Goal: Task Accomplishment & Management: Use online tool/utility

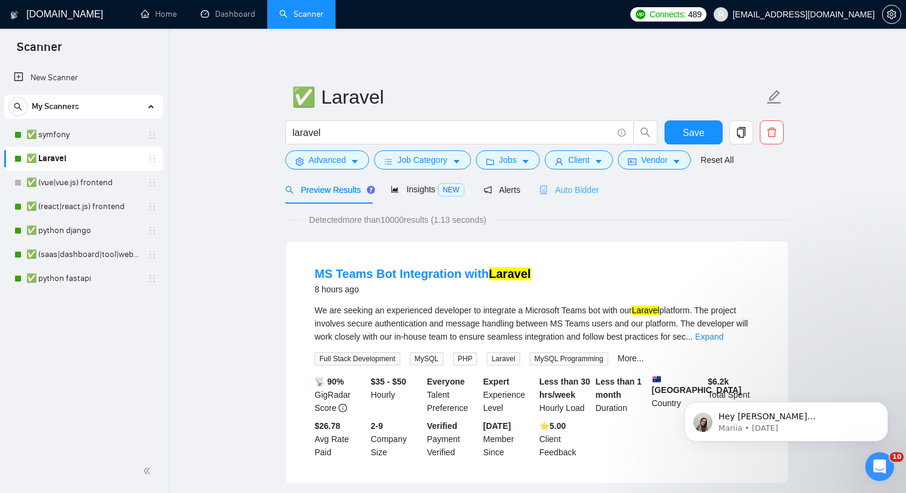
click at [559, 197] on div "Auto Bidder" at bounding box center [568, 190] width 59 height 28
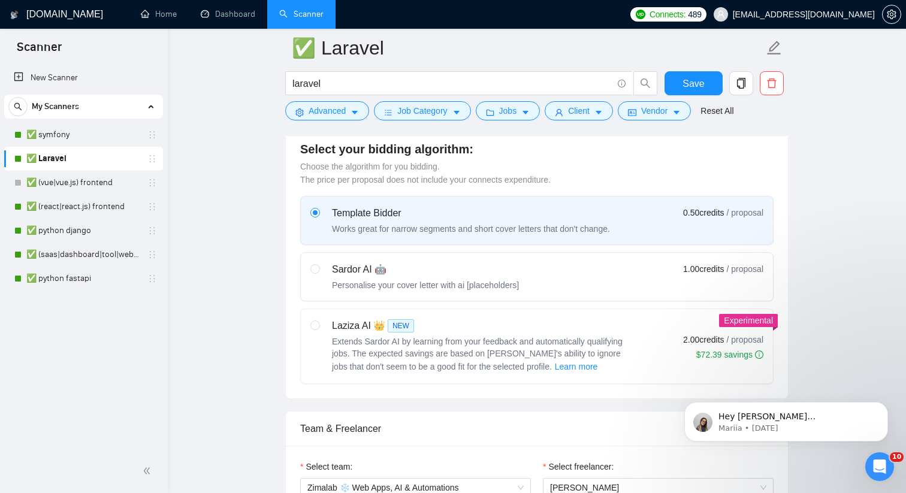
scroll to position [307, 0]
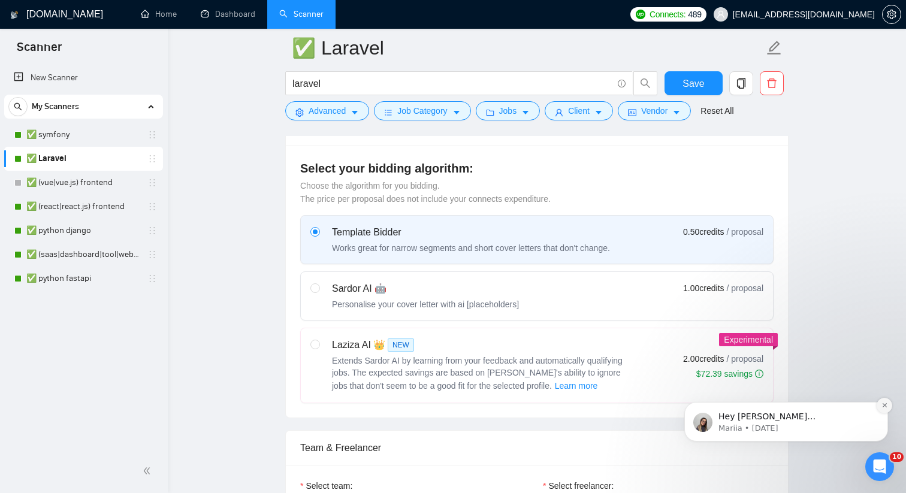
click at [884, 404] on icon "Dismiss notification" at bounding box center [885, 405] width 7 height 7
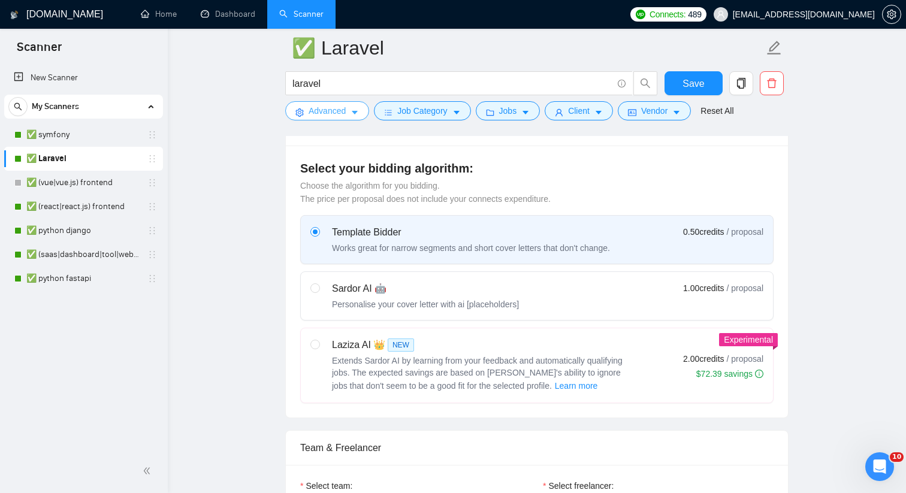
click at [333, 115] on span "Advanced" at bounding box center [327, 110] width 37 height 13
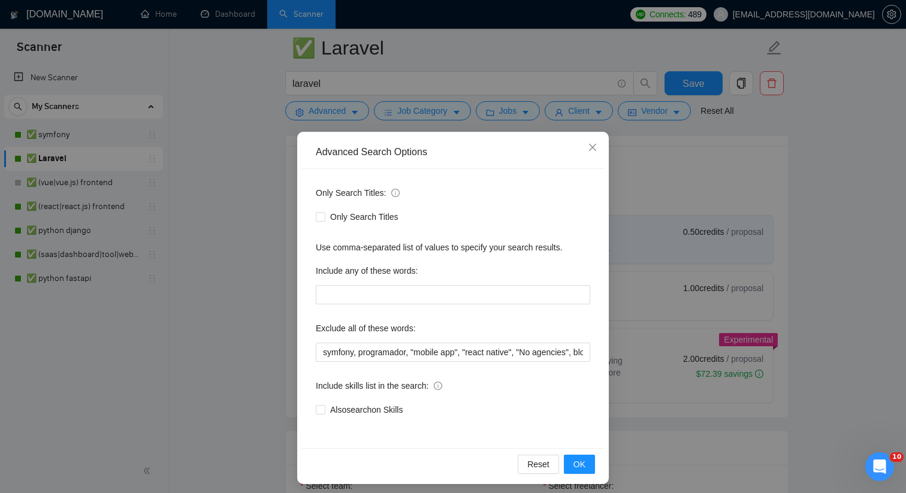
scroll to position [5, 0]
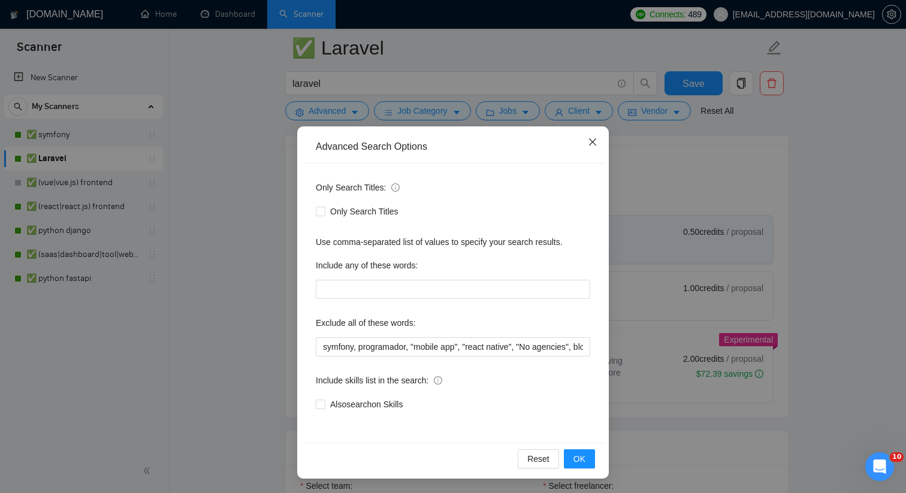
click at [592, 147] on icon "close" at bounding box center [593, 142] width 10 height 10
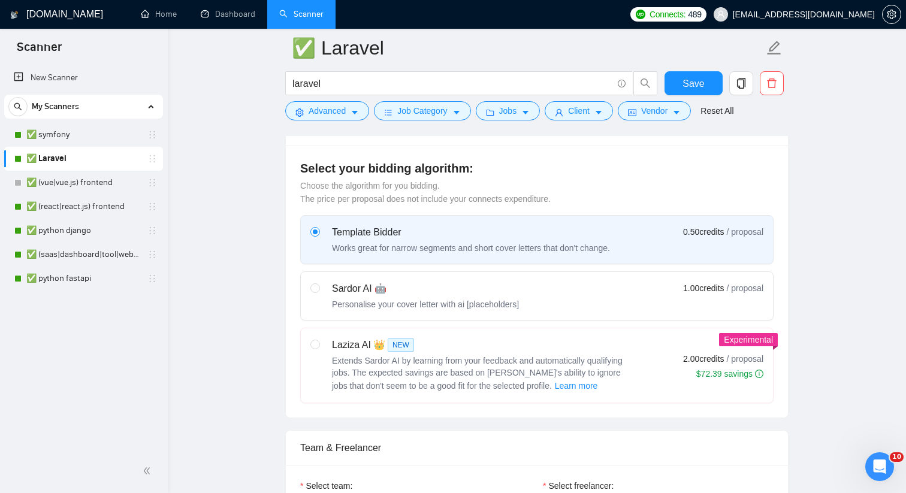
scroll to position [0, 0]
click at [450, 123] on form "✅ Laravel laravel Save Advanced Job Category Jobs Client Vendor Reset All" at bounding box center [536, 78] width 503 height 98
click at [447, 108] on span "Job Category" at bounding box center [422, 110] width 50 height 13
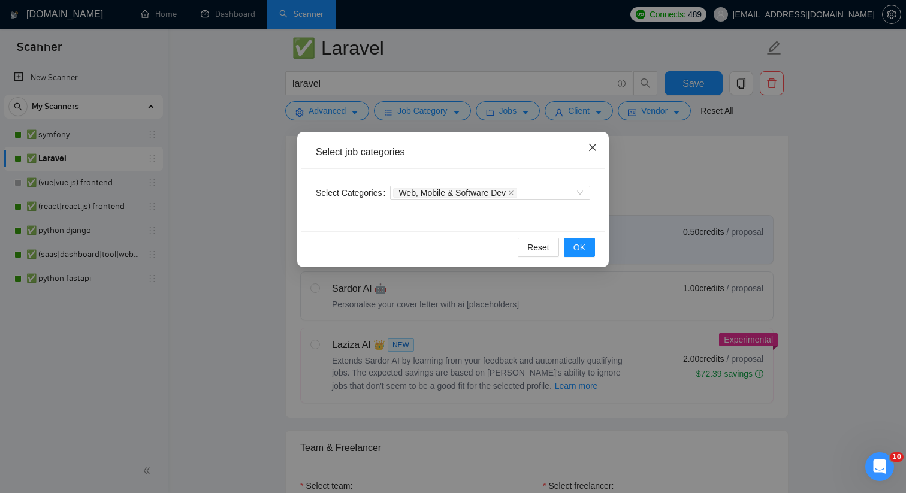
click at [599, 148] on span "Close" at bounding box center [593, 148] width 32 height 32
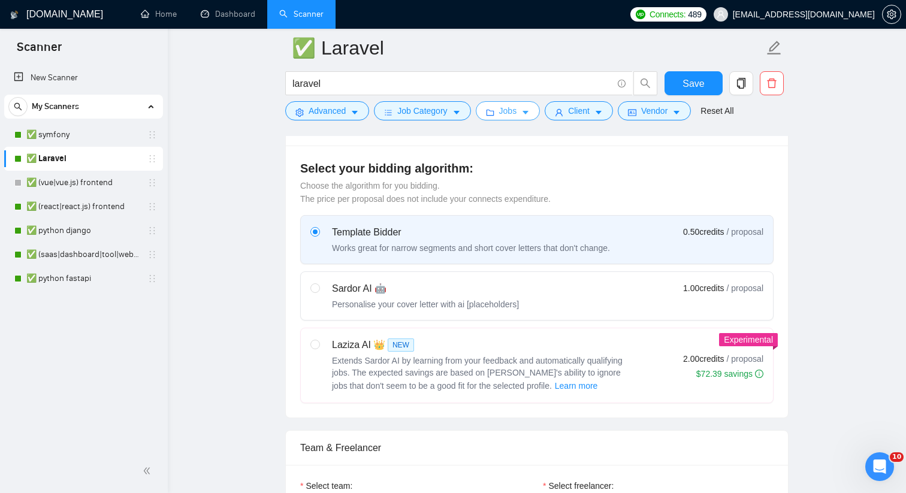
click at [515, 104] on span "Jobs" at bounding box center [508, 110] width 18 height 13
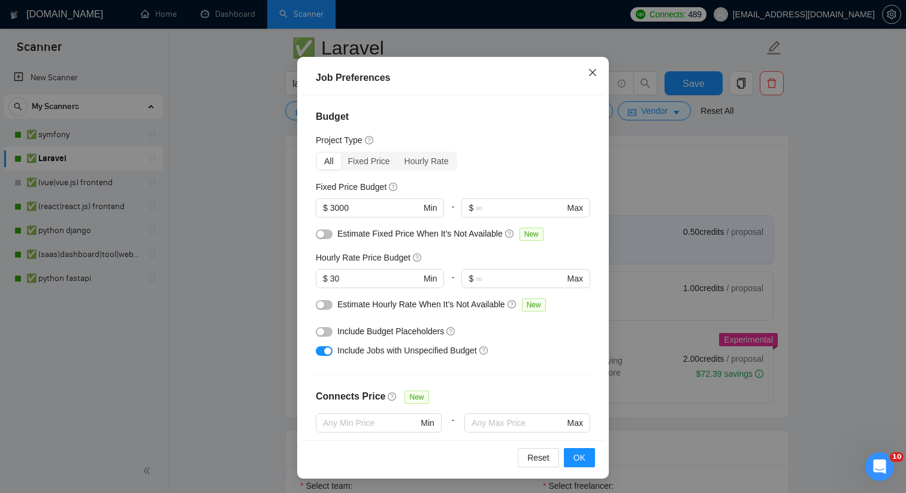
click at [592, 71] on icon "close" at bounding box center [593, 73] width 10 height 10
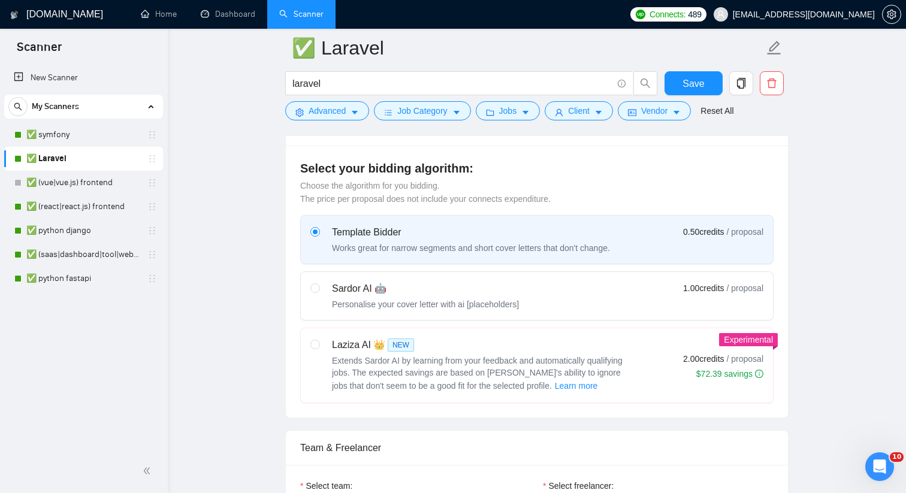
scroll to position [15, 0]
click at [582, 110] on span "Client" at bounding box center [579, 110] width 22 height 13
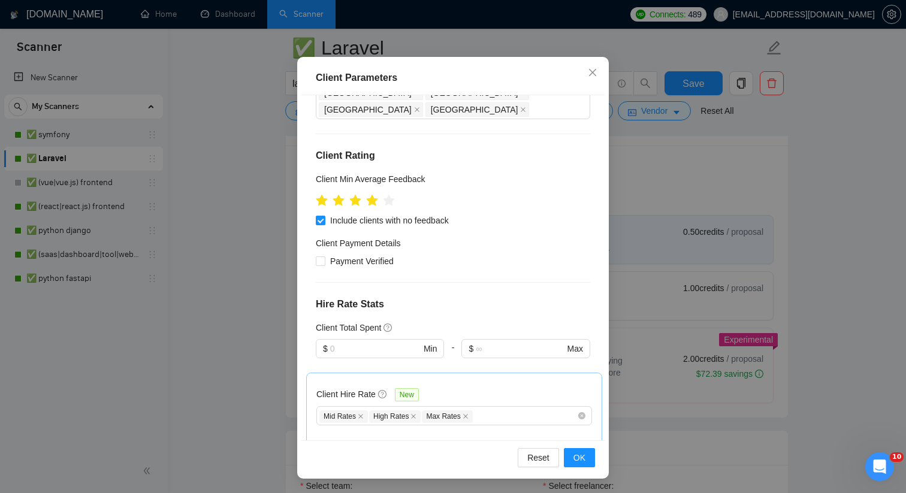
scroll to position [0, 0]
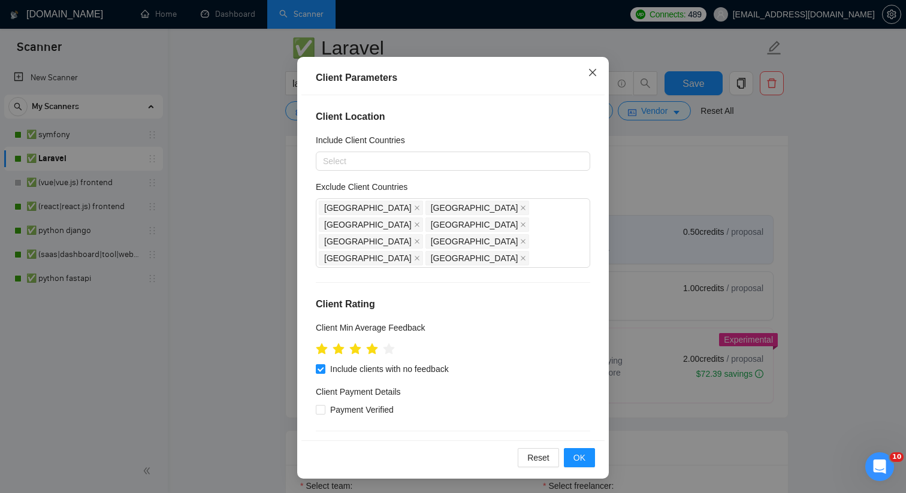
click at [593, 69] on icon "close" at bounding box center [593, 73] width 10 height 10
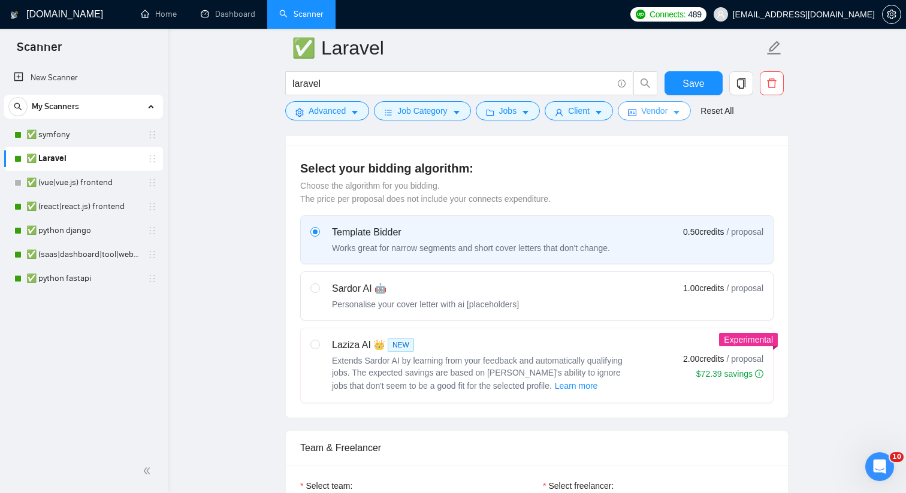
click at [654, 116] on span "Vendor" at bounding box center [654, 110] width 26 height 13
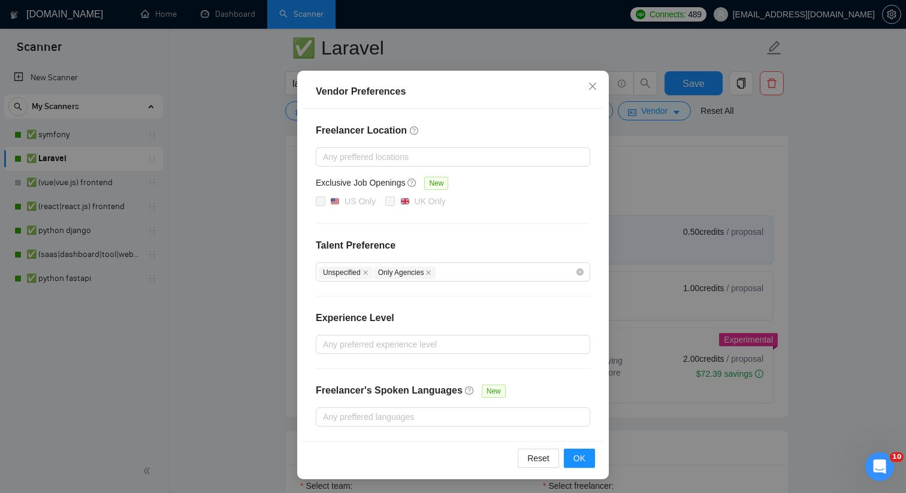
scroll to position [0, 0]
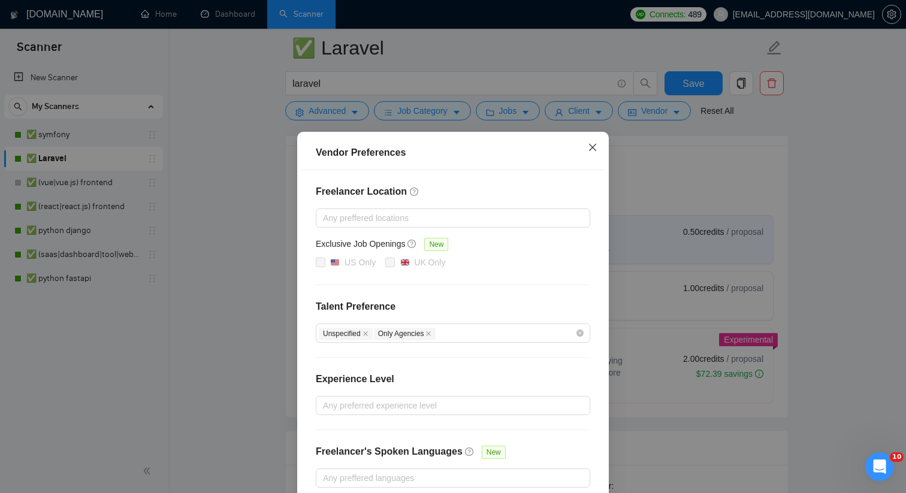
click at [591, 149] on icon "close" at bounding box center [592, 147] width 7 height 7
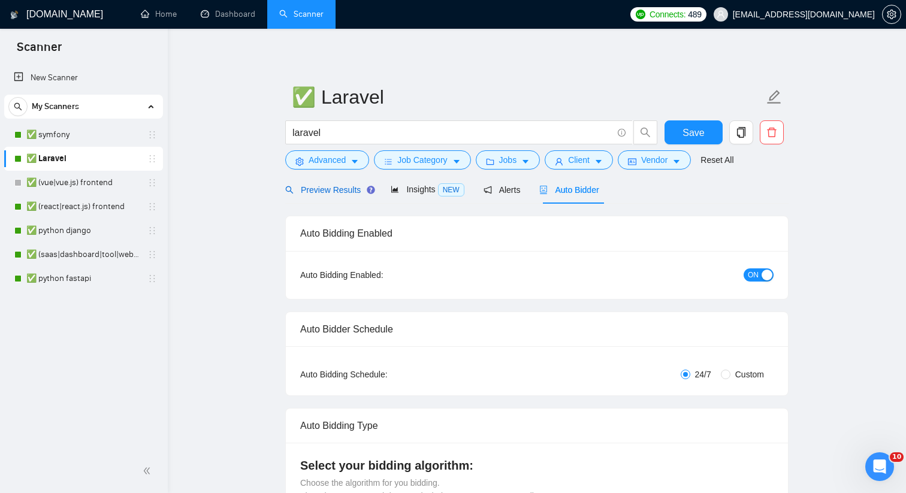
click at [350, 192] on span "Preview Results" at bounding box center [328, 190] width 86 height 10
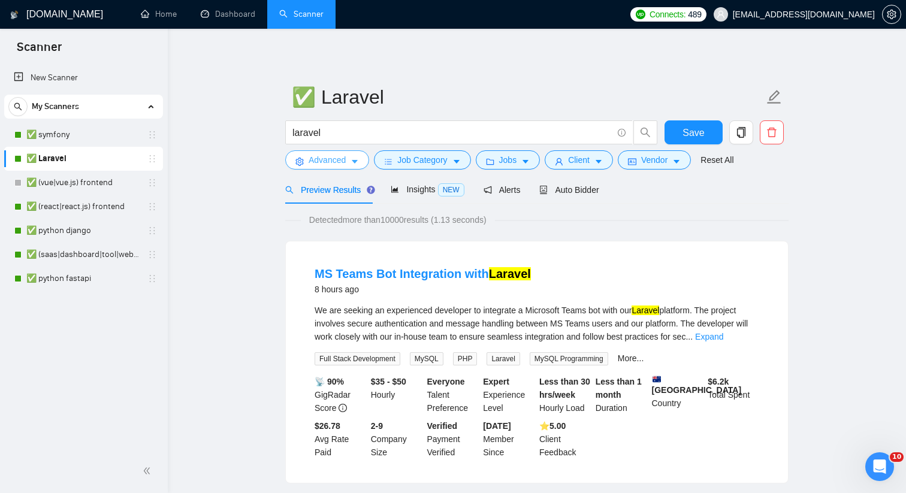
click at [320, 166] on span "Advanced" at bounding box center [327, 159] width 37 height 13
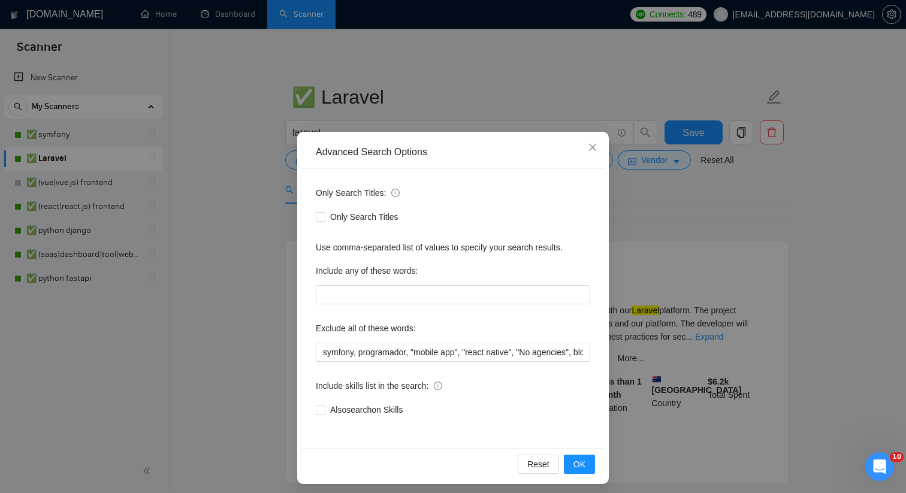
scroll to position [5, 0]
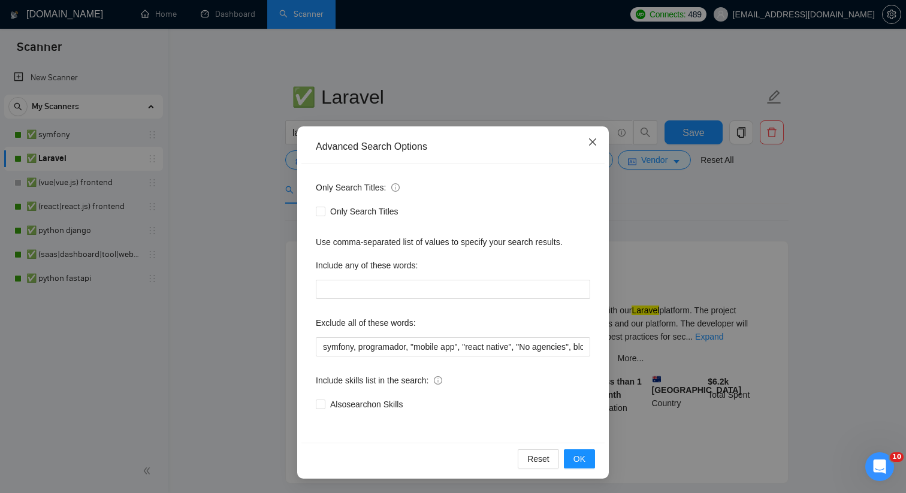
click at [596, 144] on icon "close" at bounding box center [593, 142] width 10 height 10
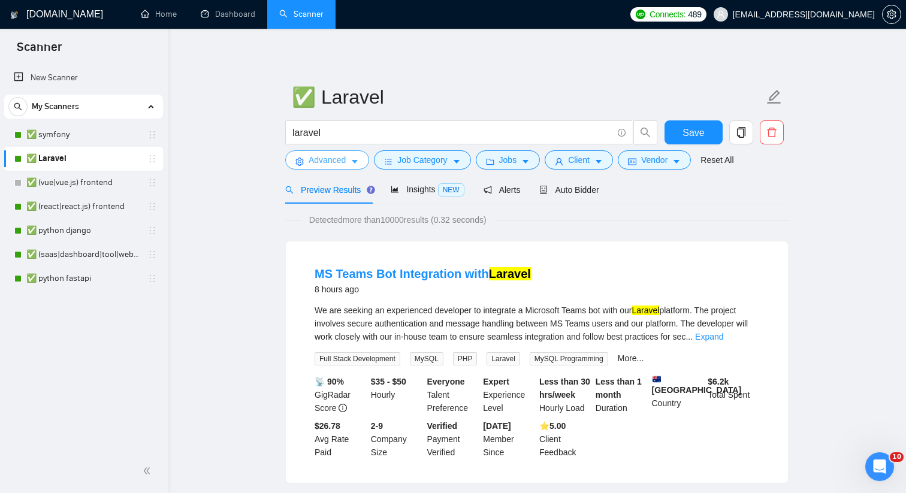
click at [342, 158] on span "Advanced" at bounding box center [327, 159] width 37 height 13
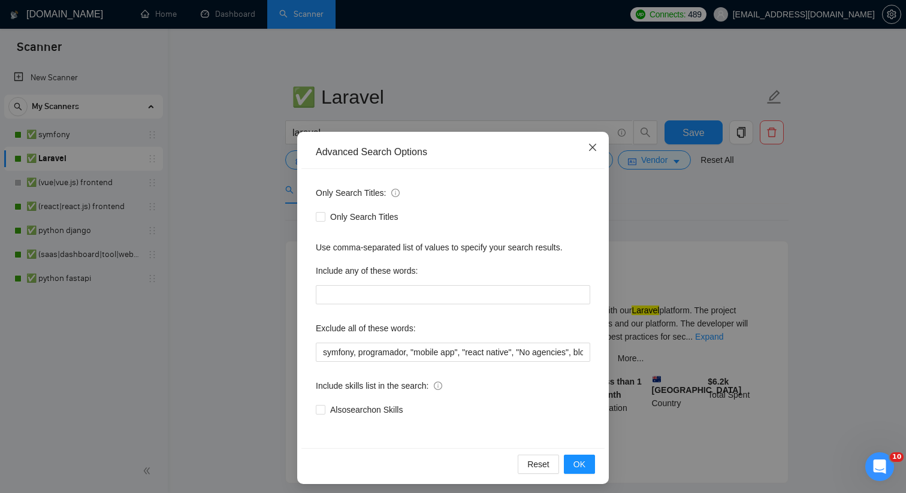
click at [590, 147] on icon "close" at bounding box center [593, 148] width 10 height 10
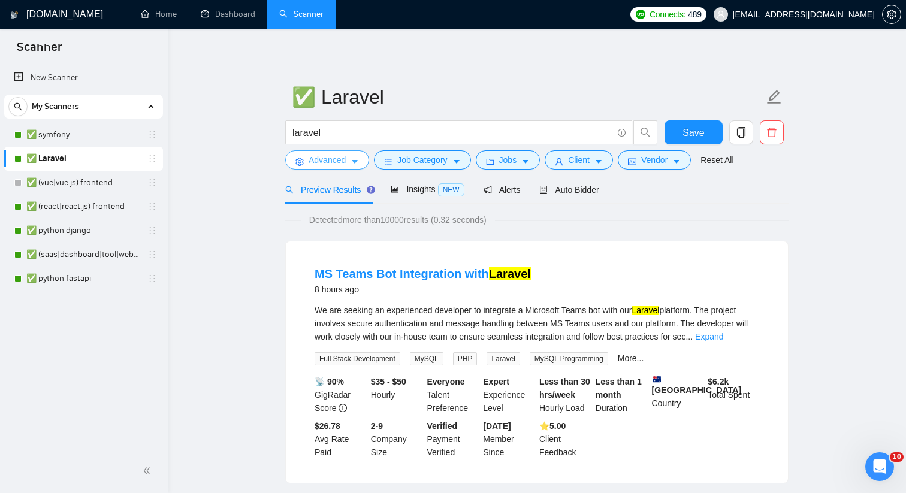
click at [318, 157] on span "Advanced" at bounding box center [327, 159] width 37 height 13
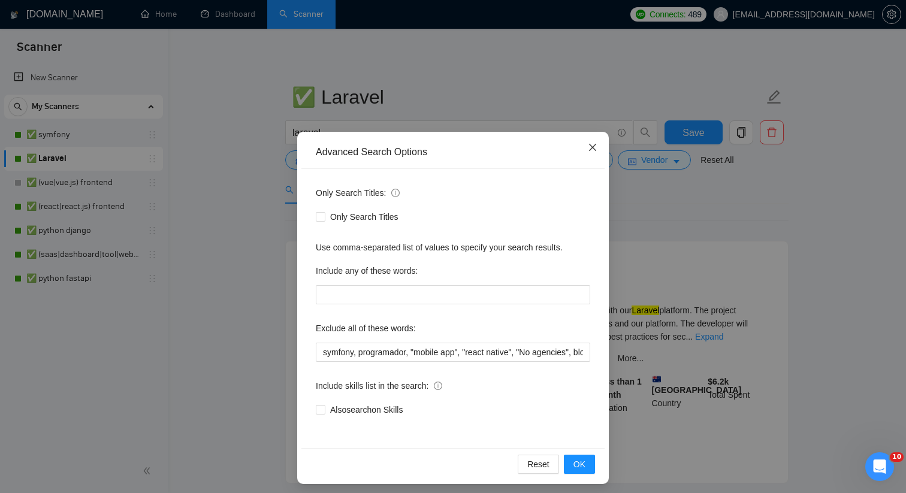
click at [593, 146] on icon "close" at bounding box center [592, 147] width 7 height 7
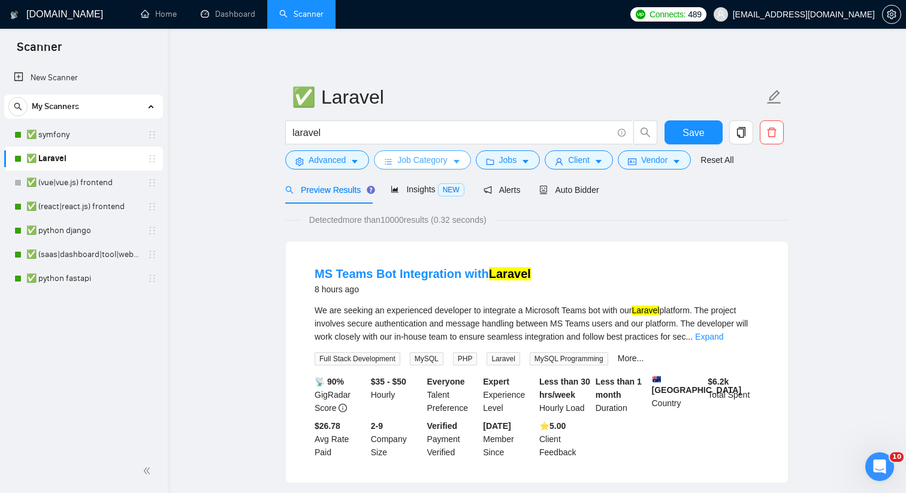
click at [407, 152] on button "Job Category" at bounding box center [422, 159] width 96 height 19
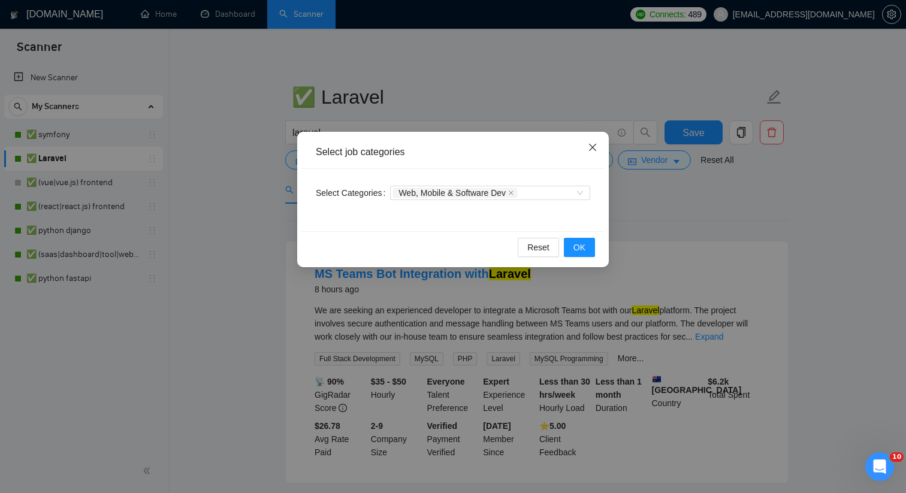
click at [590, 148] on icon "close" at bounding box center [593, 148] width 10 height 10
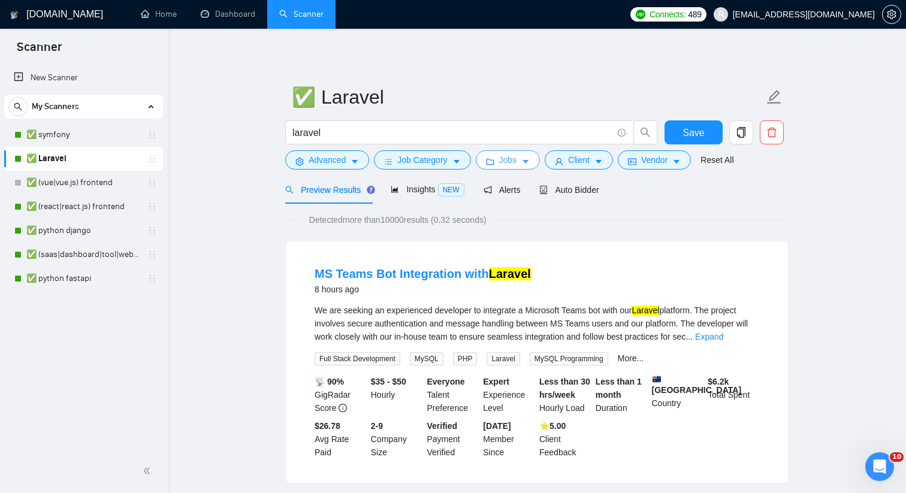
click at [516, 161] on span "Jobs" at bounding box center [508, 159] width 18 height 13
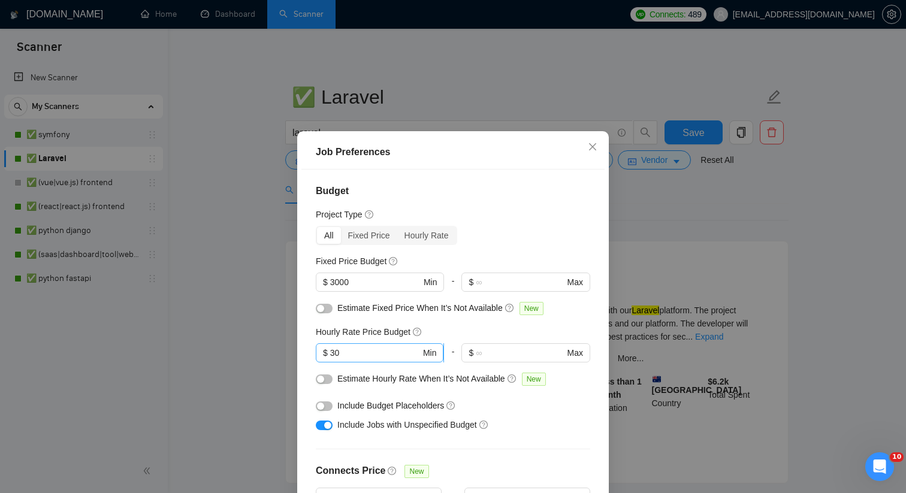
click at [348, 355] on input "30" at bounding box center [375, 352] width 90 height 13
type input "3"
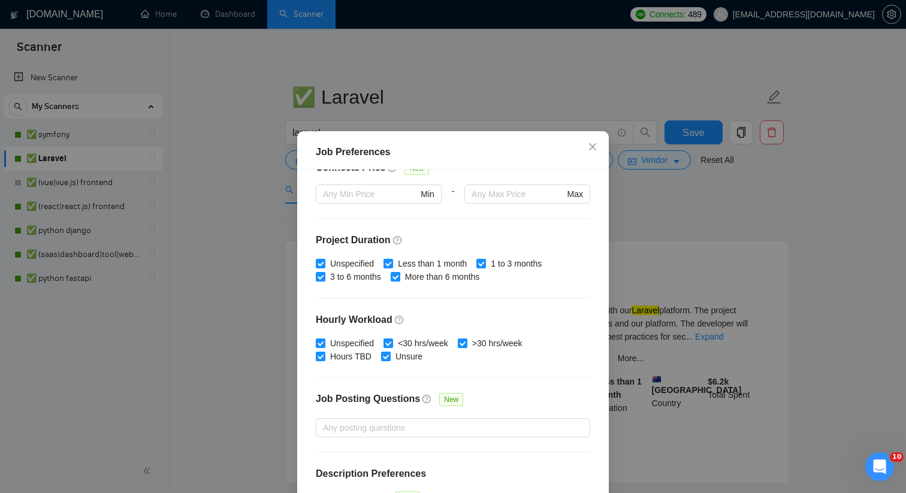
scroll to position [330, 0]
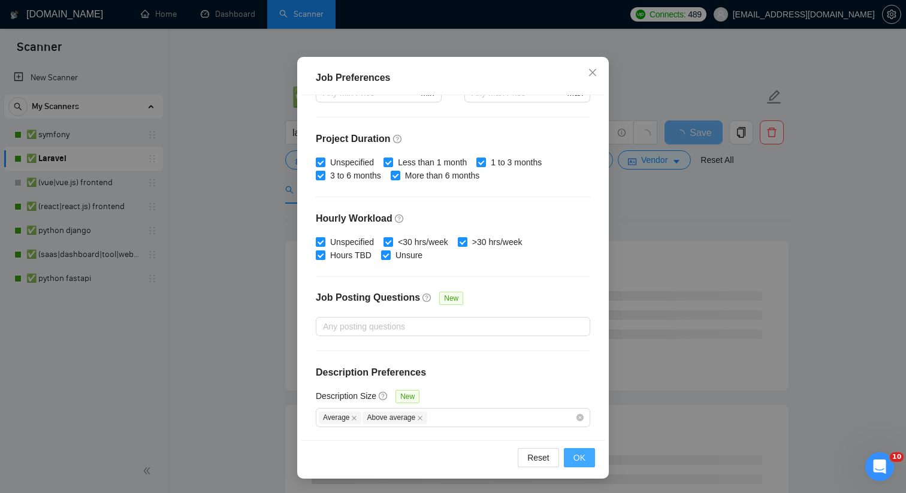
type input "20"
click at [572, 458] on button "OK" at bounding box center [579, 457] width 31 height 19
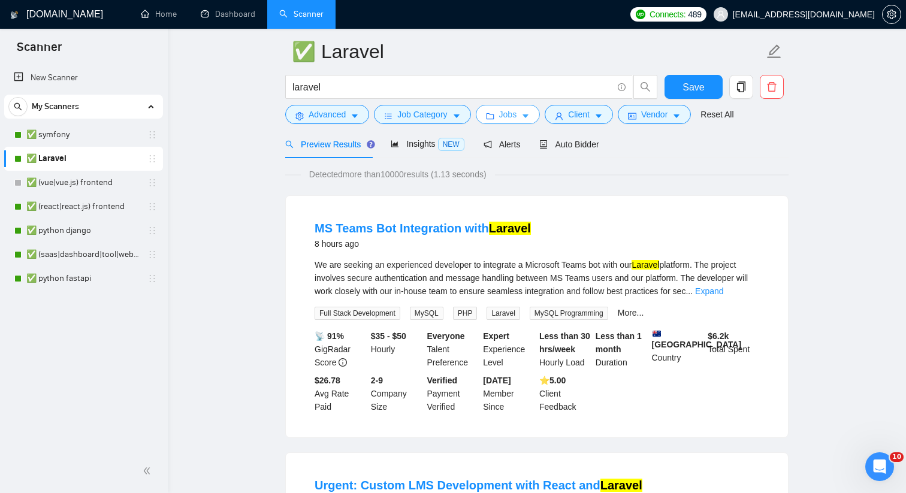
scroll to position [0, 0]
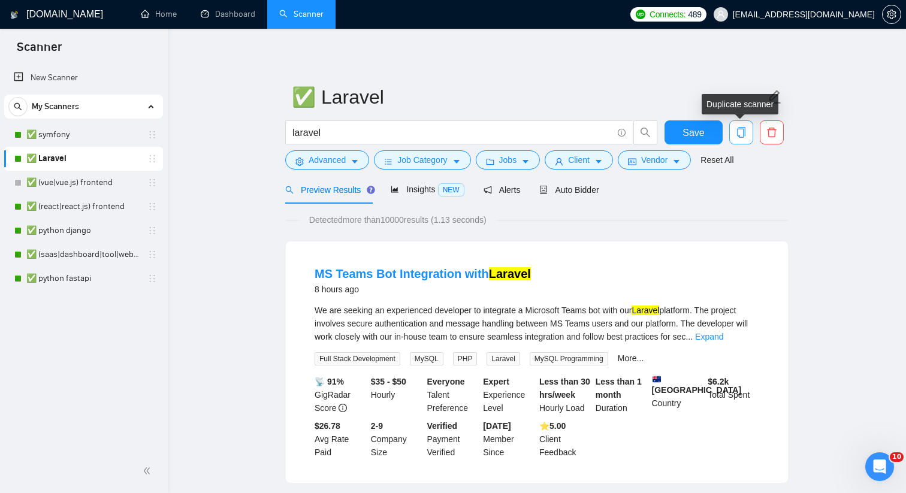
click at [746, 132] on icon "copy" at bounding box center [741, 132] width 8 height 11
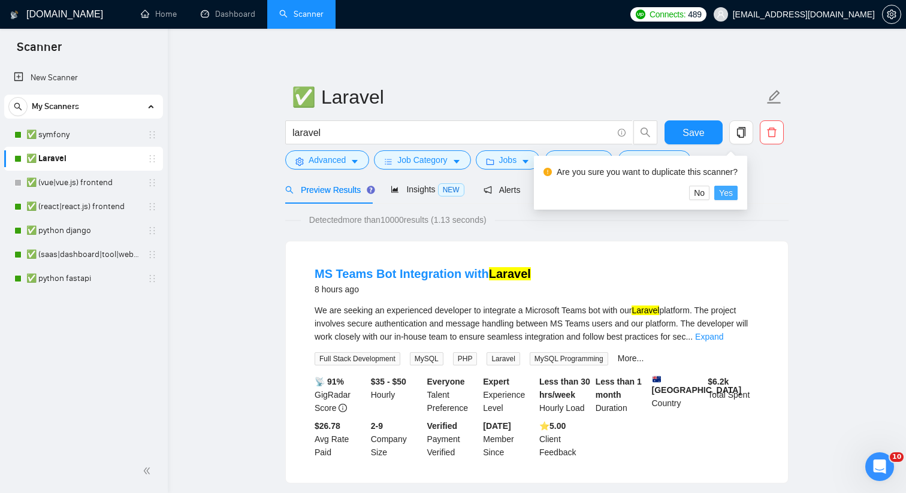
click at [728, 191] on span "Yes" at bounding box center [726, 192] width 14 height 13
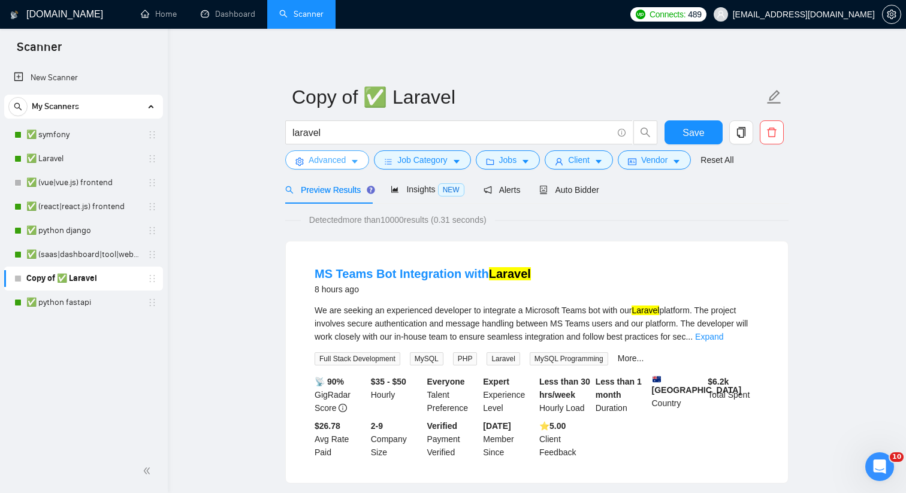
click at [350, 165] on button "Advanced" at bounding box center [327, 159] width 84 height 19
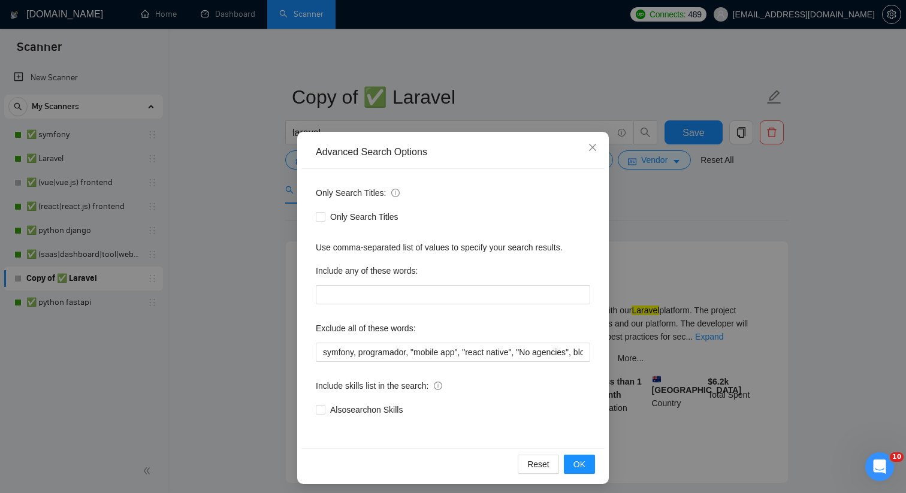
scroll to position [5, 0]
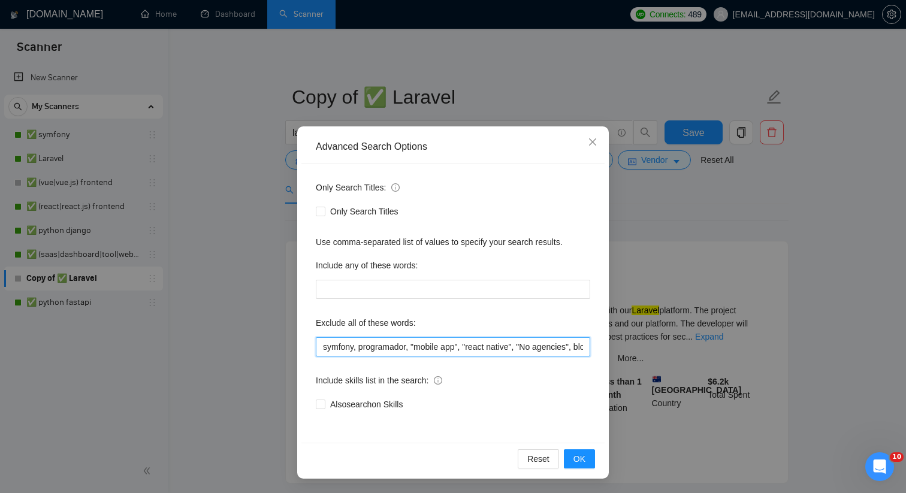
click at [541, 343] on input "symfony, programador, "mobile app", "react native", "No agencies", blockchain, …" at bounding box center [453, 346] width 274 height 19
click at [479, 346] on input "symfony, programador, "mobile app", "react native", "No agencies", blockchain, …" at bounding box center [453, 346] width 274 height 19
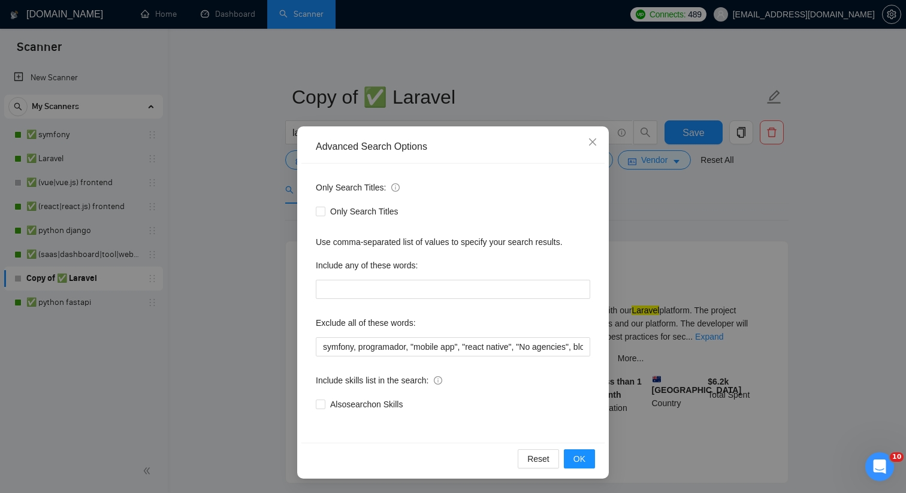
click at [464, 359] on div "Only Search Titles: Only Search Titles Use comma-separated list of values to sp…" at bounding box center [452, 303] width 303 height 279
click at [466, 349] on input "symfony, programador, "mobile app", "react native", "No agencies", blockchain, …" at bounding box center [453, 346] width 274 height 19
click at [575, 470] on div "Reset OK" at bounding box center [452, 459] width 303 height 32
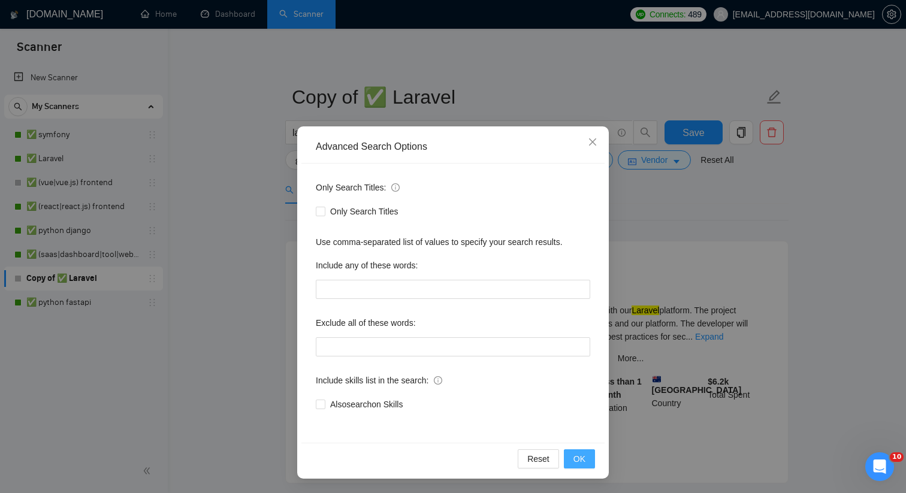
click at [576, 458] on span "OK" at bounding box center [580, 458] width 12 height 13
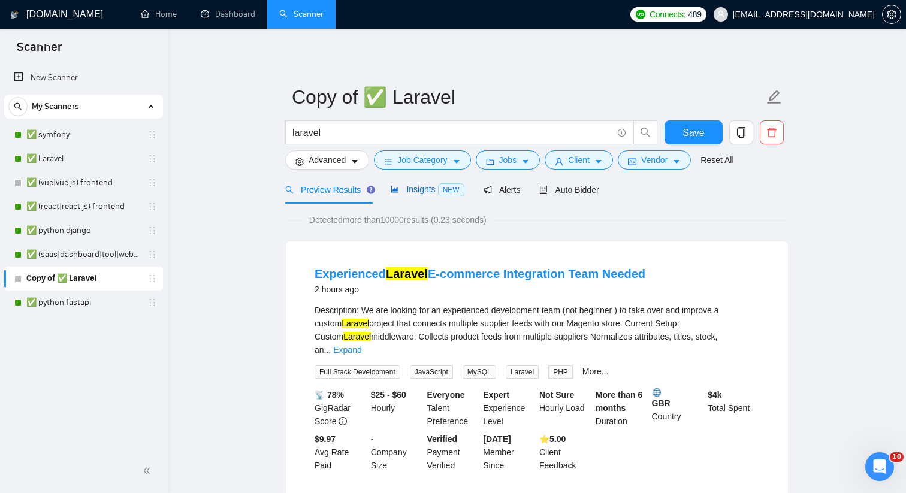
click at [441, 192] on span "NEW" at bounding box center [451, 189] width 26 height 13
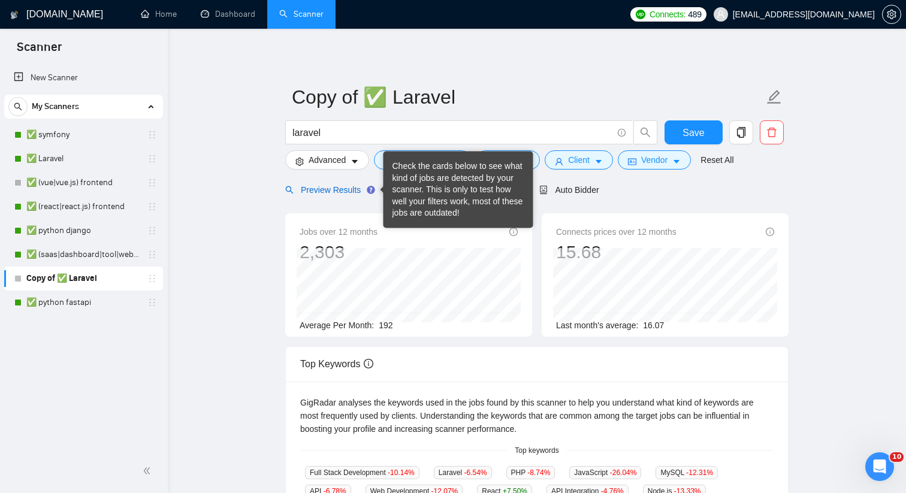
click at [343, 190] on span "Preview Results" at bounding box center [328, 190] width 86 height 10
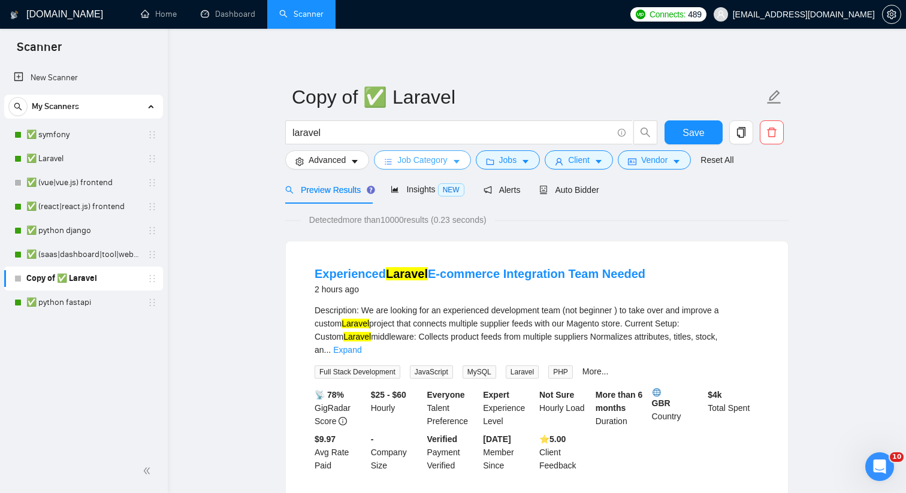
click at [389, 161] on icon "bars" at bounding box center [388, 162] width 8 height 8
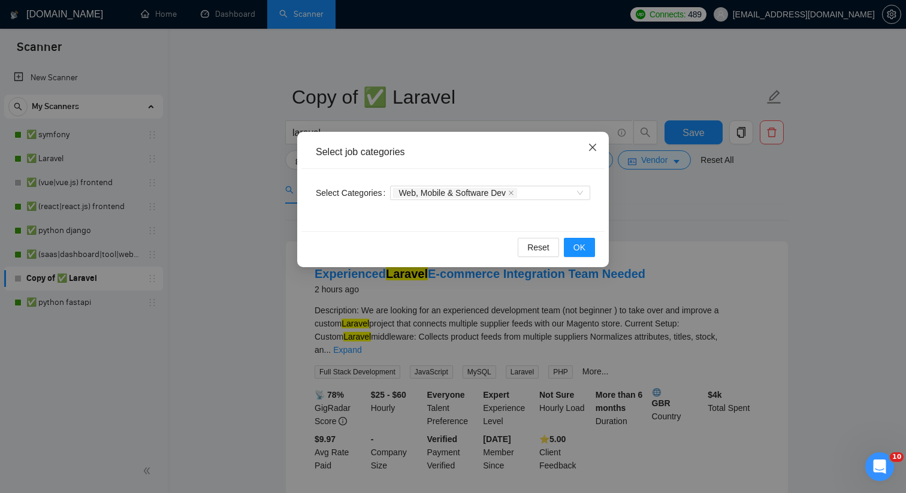
click at [592, 144] on icon "close" at bounding box center [593, 148] width 10 height 10
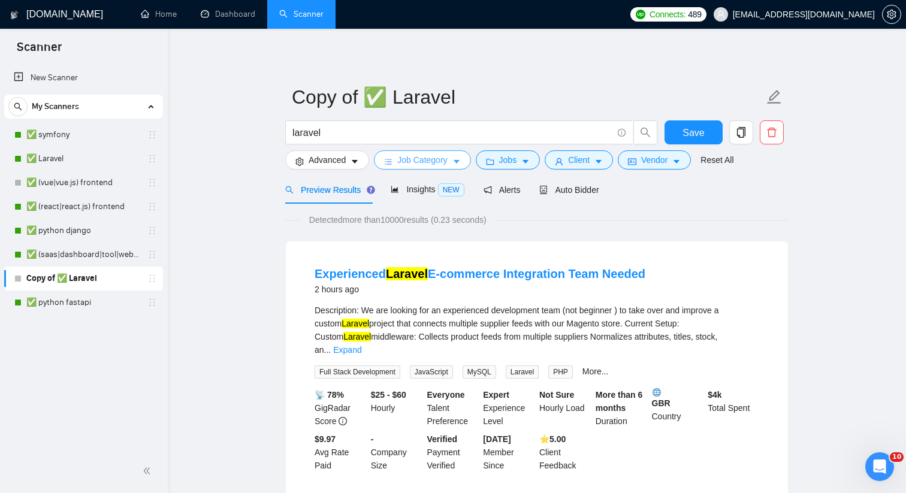
click at [447, 167] on button "Job Category" at bounding box center [422, 159] width 96 height 19
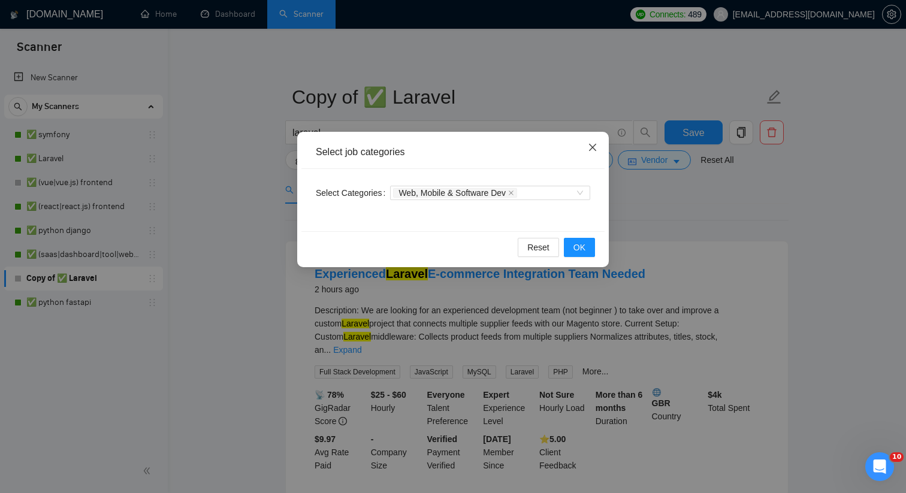
click at [593, 150] on icon "close" at bounding box center [593, 148] width 10 height 10
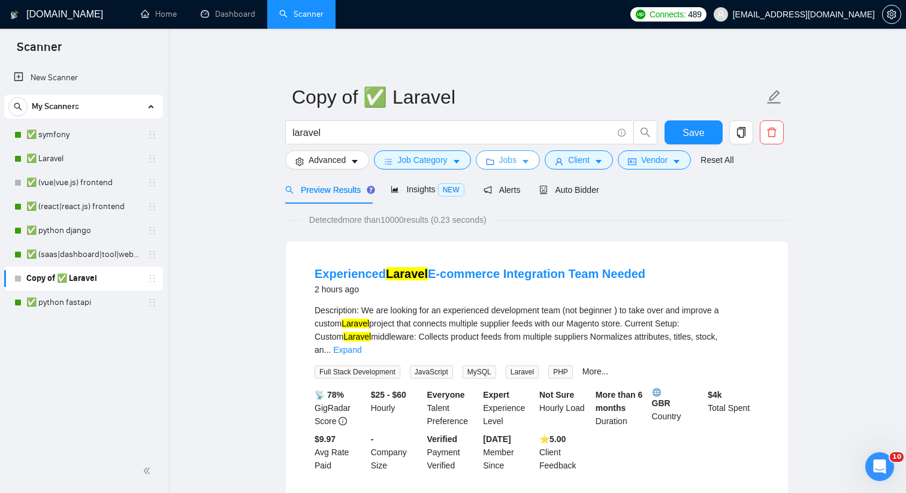
click at [530, 162] on icon "caret-down" at bounding box center [525, 162] width 8 height 8
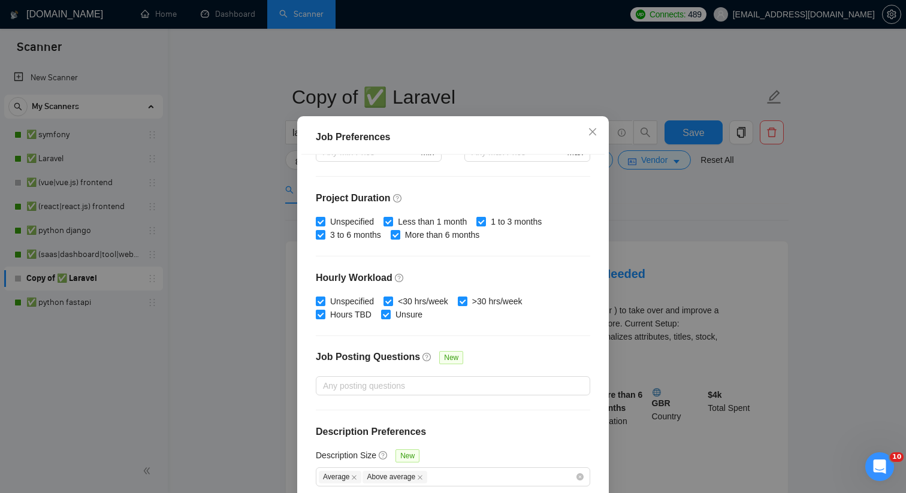
scroll to position [74, 0]
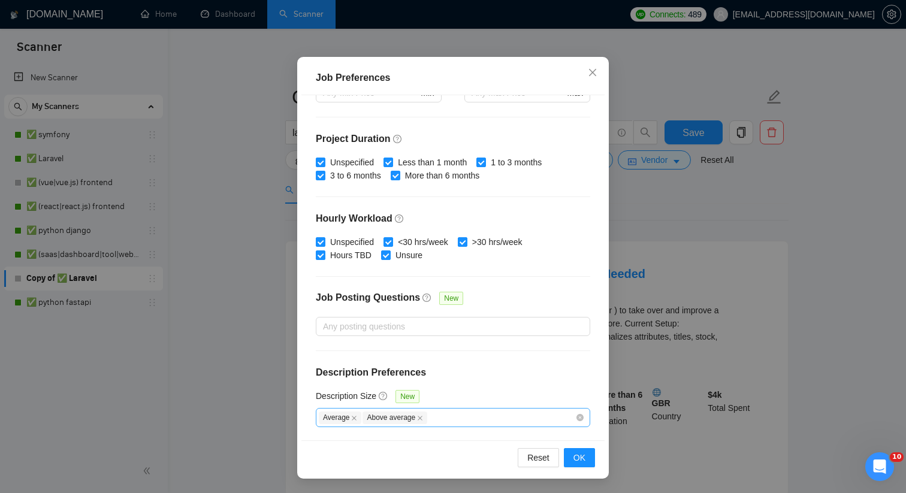
click at [449, 417] on div "Average Above average" at bounding box center [447, 418] width 257 height 14
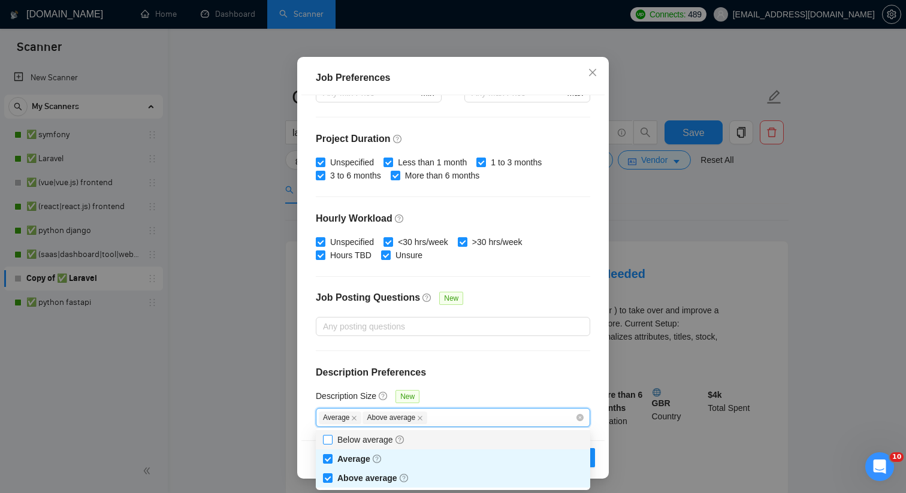
click at [330, 437] on input "Below average" at bounding box center [327, 439] width 8 height 8
checkbox input "true"
click at [535, 393] on div "Description Size New" at bounding box center [453, 399] width 274 height 19
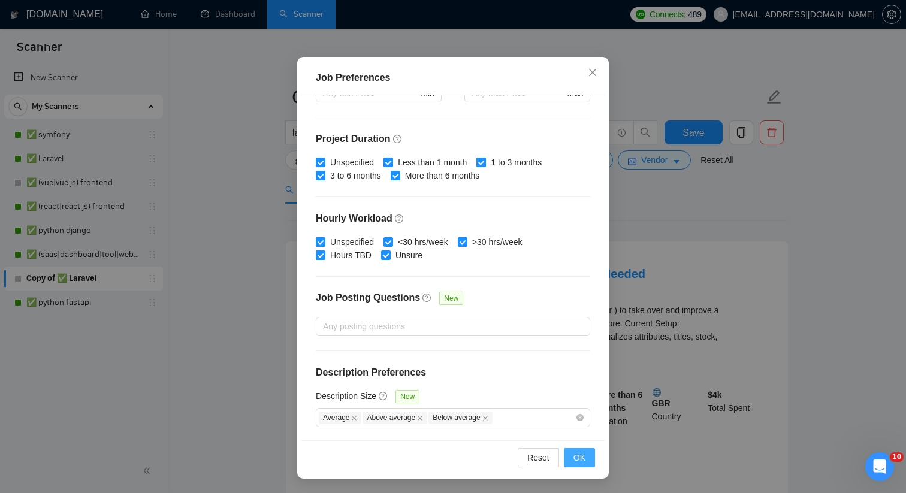
click at [575, 460] on span "OK" at bounding box center [580, 457] width 12 height 13
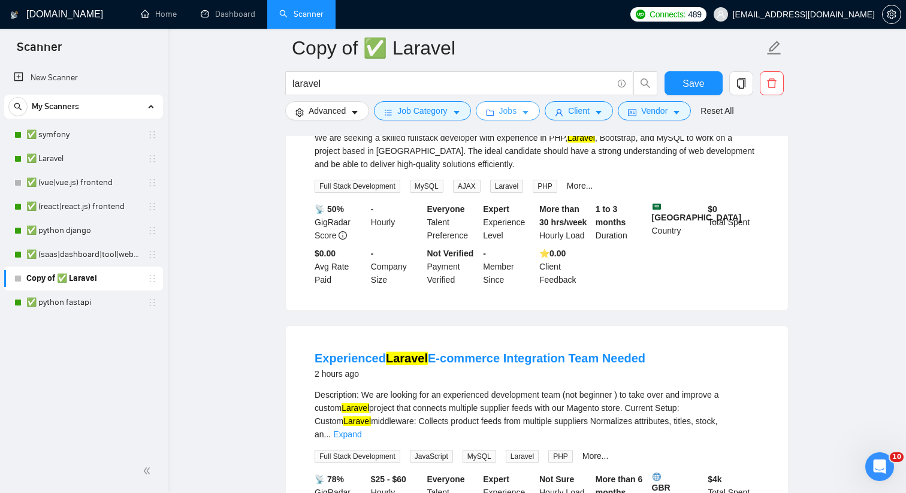
scroll to position [125, 0]
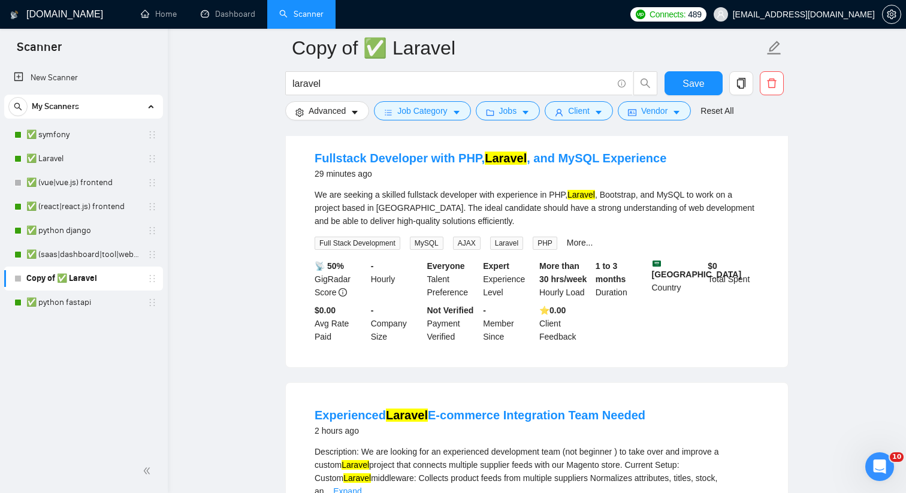
click at [567, 214] on div "We are seeking a skilled fullstack developer with experience in PHP, Laravel , …" at bounding box center [537, 208] width 445 height 40
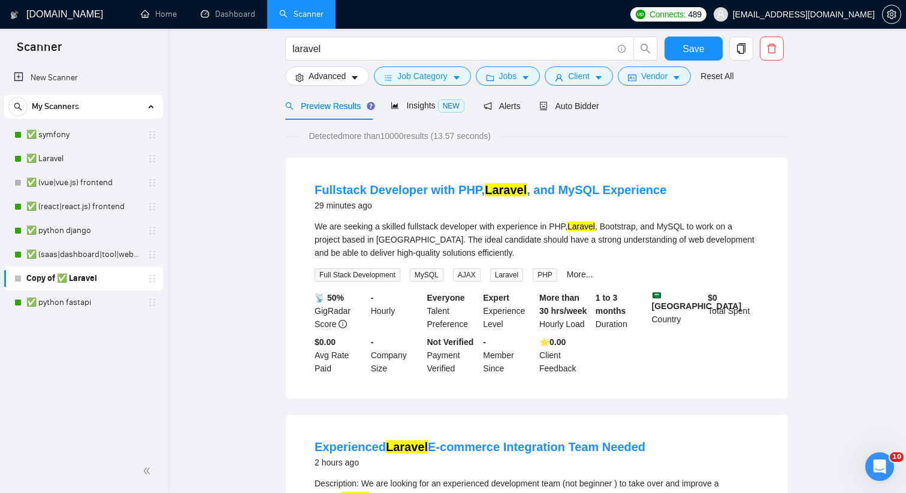
scroll to position [0, 0]
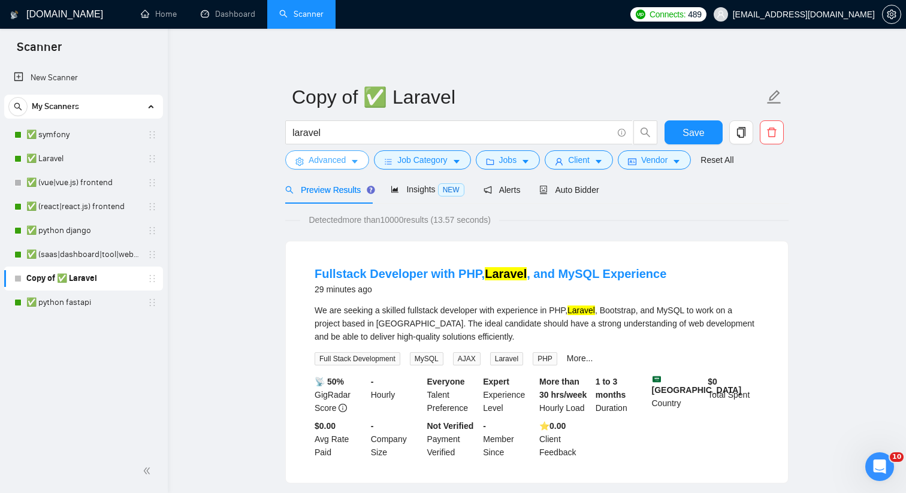
click at [348, 161] on button "Advanced" at bounding box center [327, 159] width 84 height 19
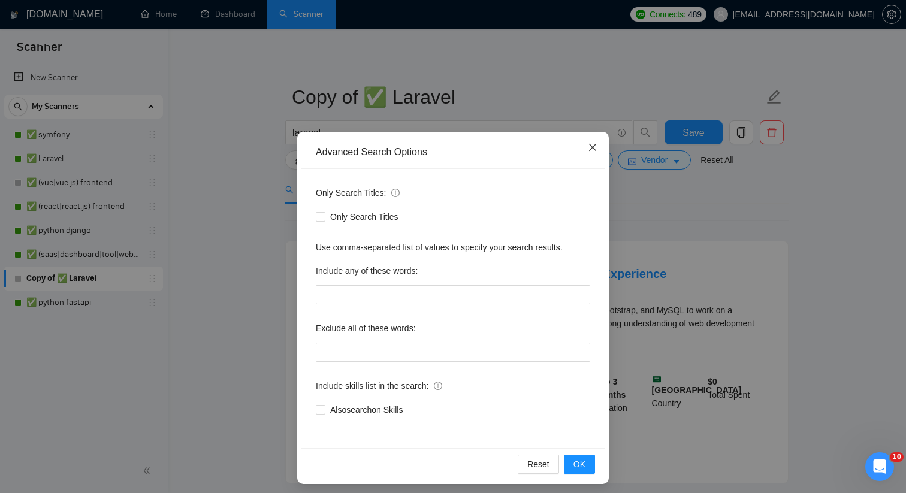
click at [590, 146] on icon "close" at bounding box center [592, 147] width 7 height 7
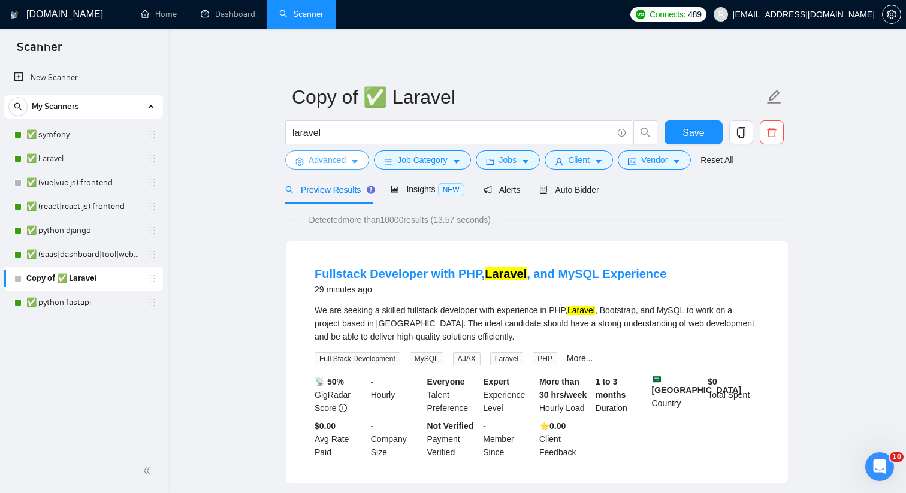
click at [359, 169] on button "Advanced" at bounding box center [327, 159] width 84 height 19
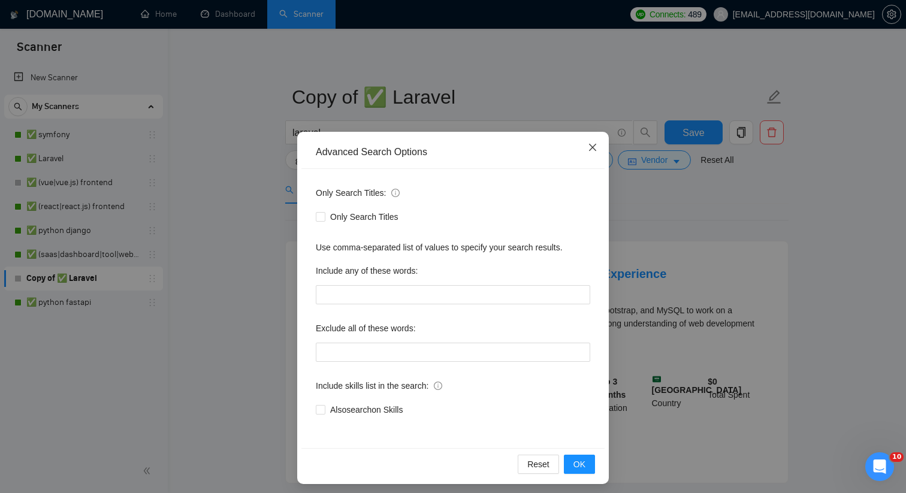
click at [596, 152] on icon "close" at bounding box center [593, 148] width 10 height 10
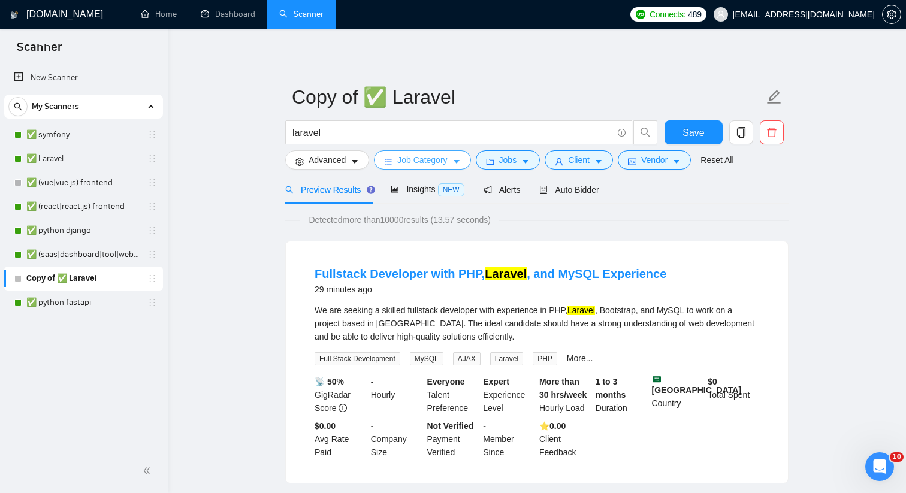
click at [425, 164] on span "Job Category" at bounding box center [422, 159] width 50 height 13
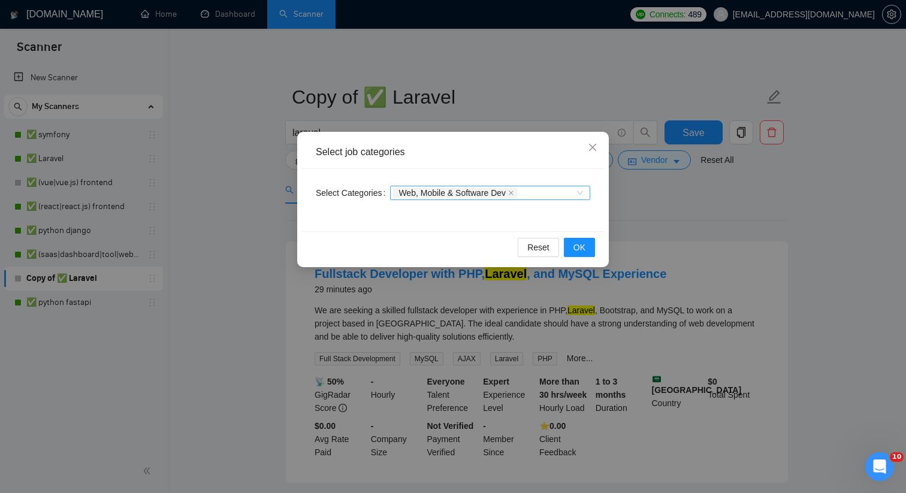
click at [568, 188] on div "Web, Mobile & Software Dev" at bounding box center [484, 193] width 182 height 12
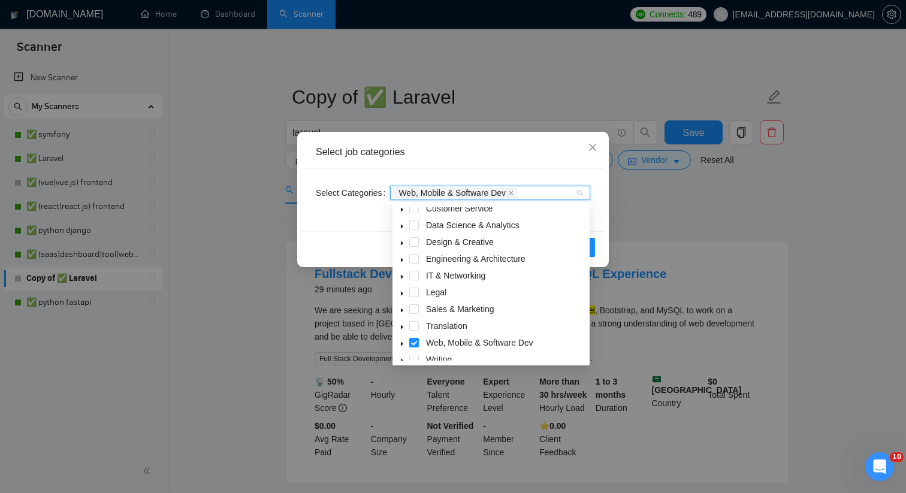
click at [404, 336] on span at bounding box center [402, 343] width 14 height 14
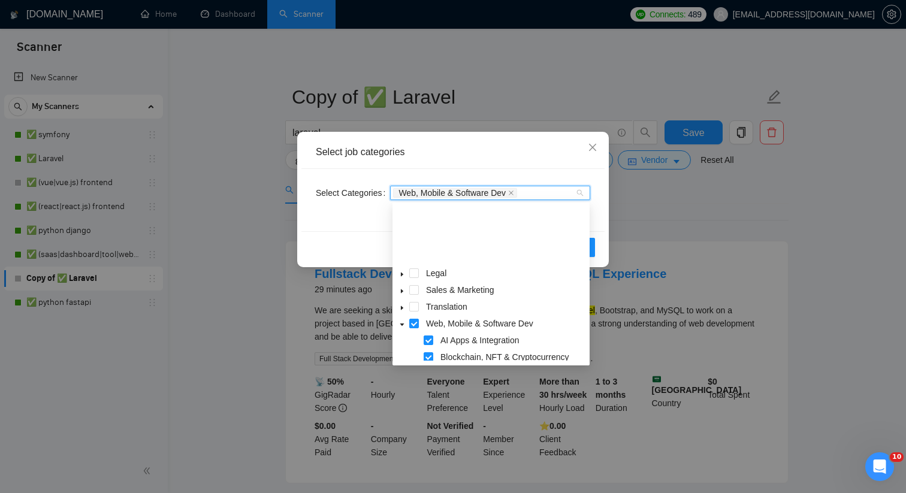
scroll to position [51, 0]
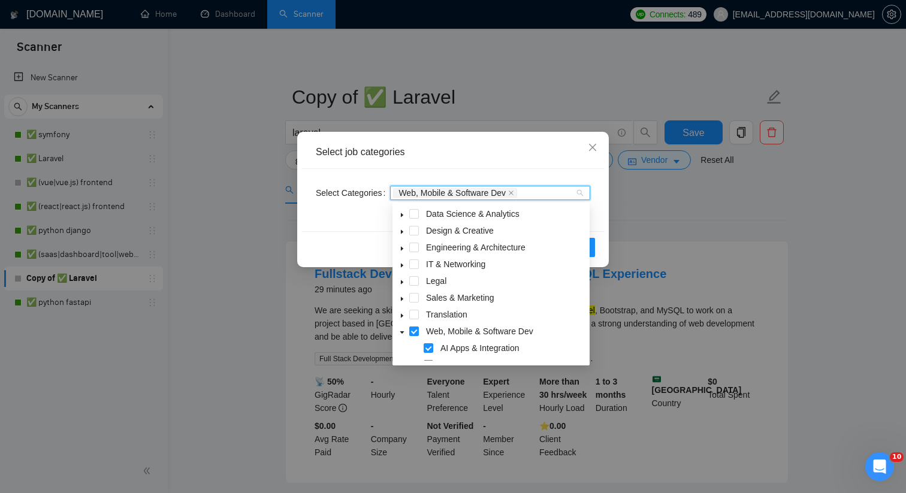
click at [403, 333] on icon "caret-down" at bounding box center [402, 333] width 6 height 6
click at [595, 146] on icon "close" at bounding box center [592, 147] width 7 height 7
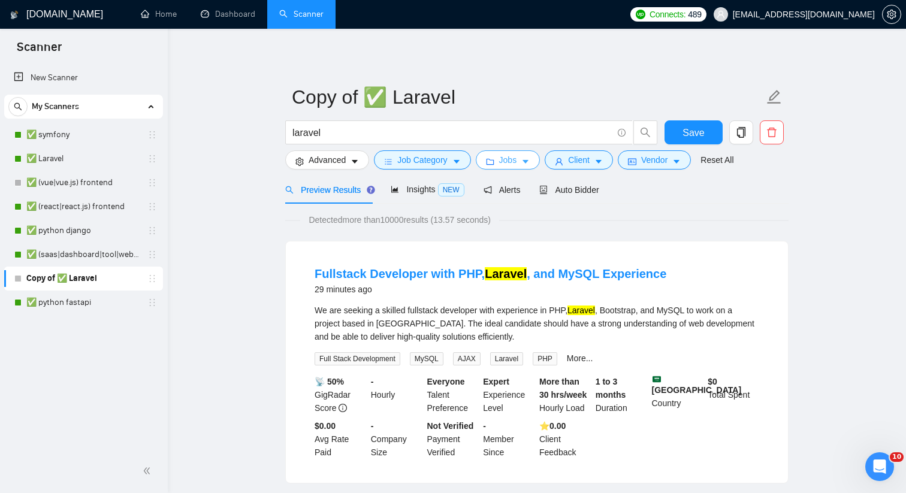
click at [497, 167] on button "Jobs" at bounding box center [508, 159] width 65 height 19
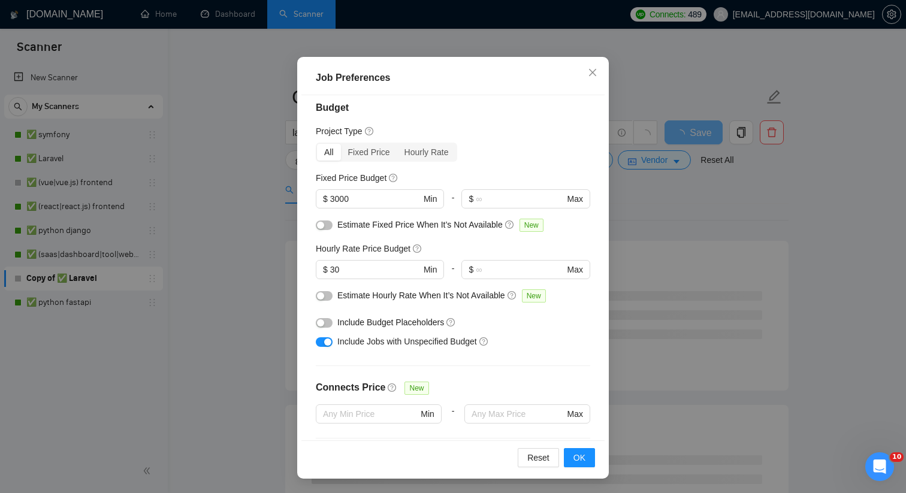
scroll to position [1, 0]
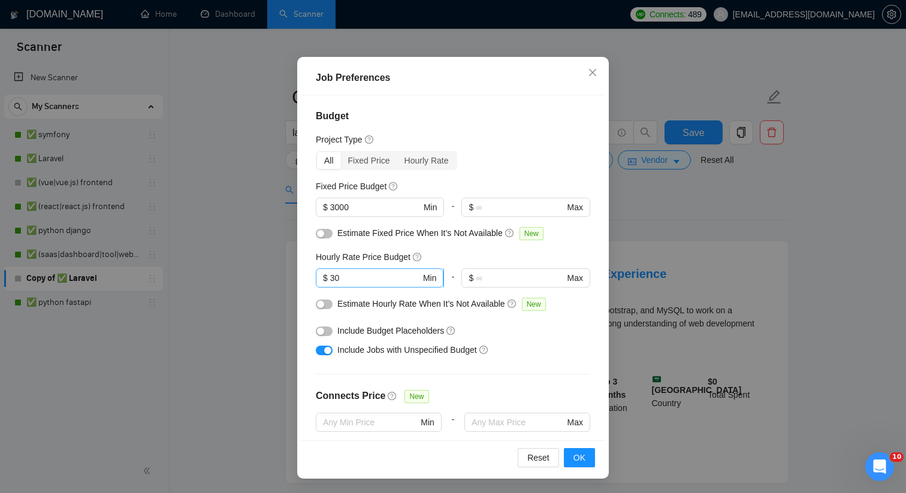
click at [365, 285] on span "$ 30 Min" at bounding box center [380, 277] width 128 height 19
type input "3"
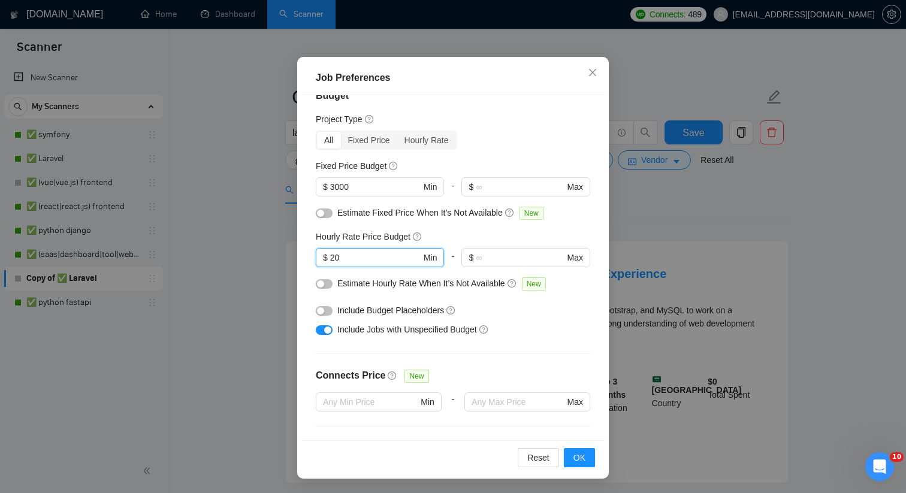
scroll to position [0, 0]
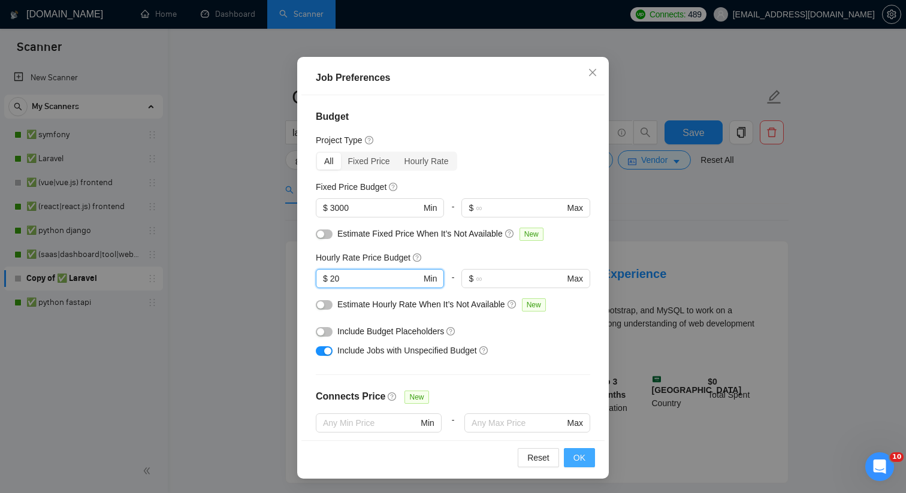
type input "20"
click at [580, 454] on span "OK" at bounding box center [580, 457] width 12 height 13
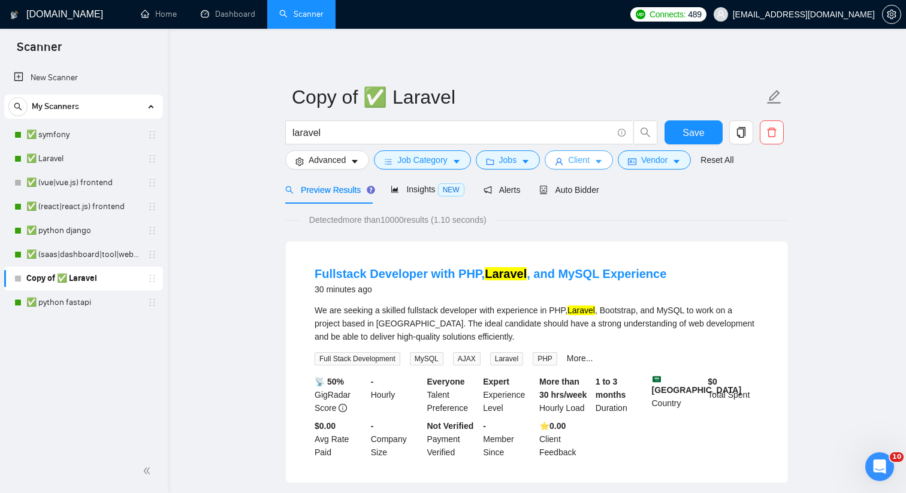
click at [558, 155] on button "Client" at bounding box center [579, 159] width 68 height 19
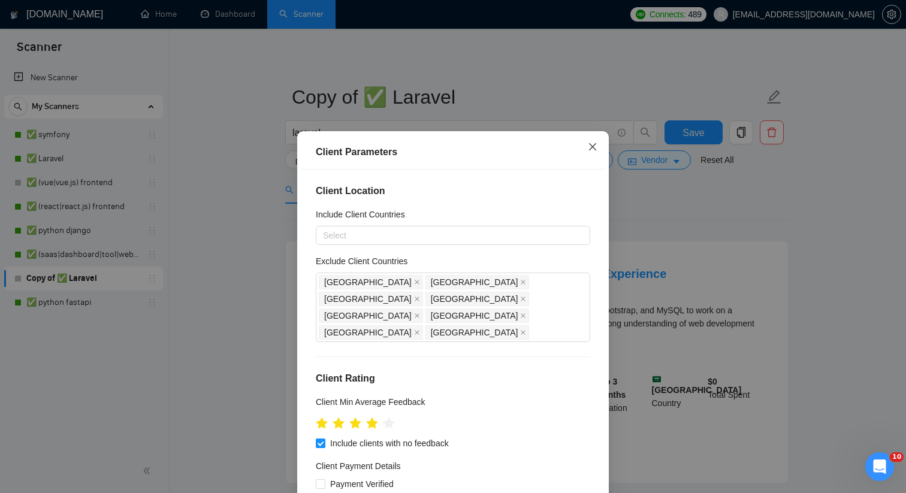
click at [591, 150] on icon "close" at bounding box center [593, 147] width 10 height 10
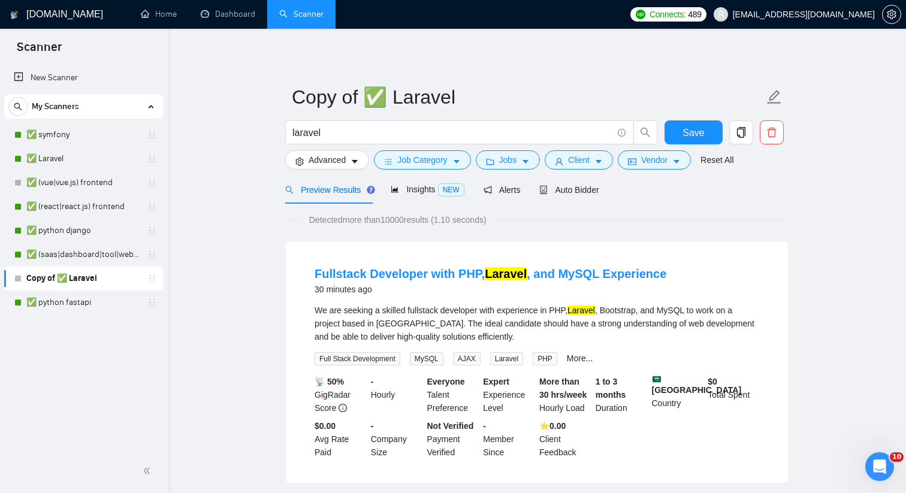
click at [566, 220] on div "Detected more than 10000 results (1.10 seconds)" at bounding box center [536, 219] width 503 height 13
click at [635, 161] on icon "idcard" at bounding box center [632, 162] width 8 height 8
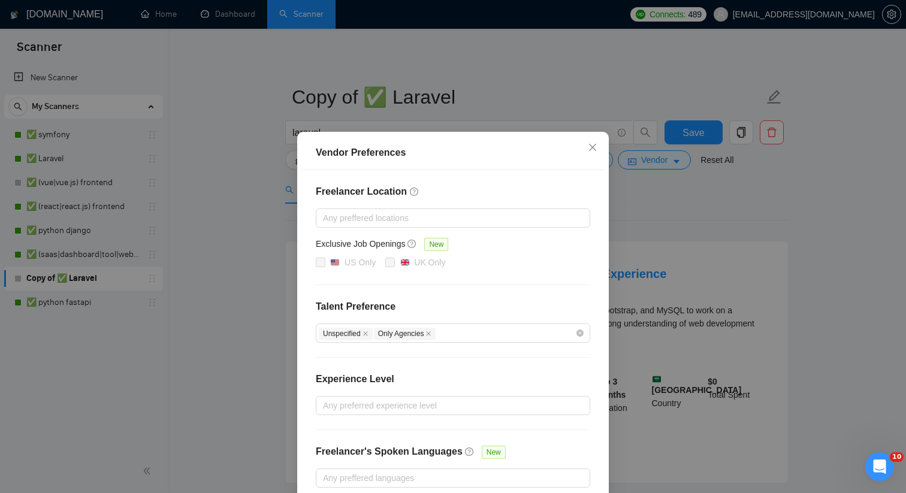
scroll to position [61, 0]
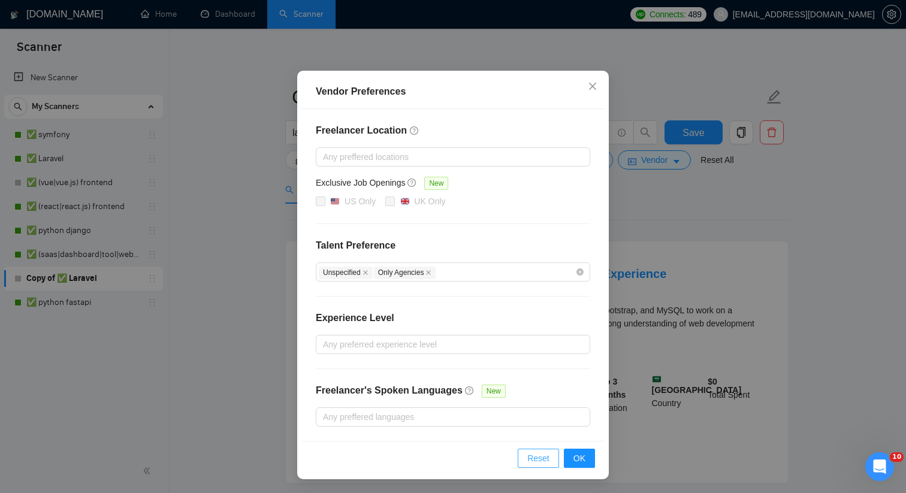
click at [533, 458] on span "Reset" at bounding box center [538, 458] width 22 height 13
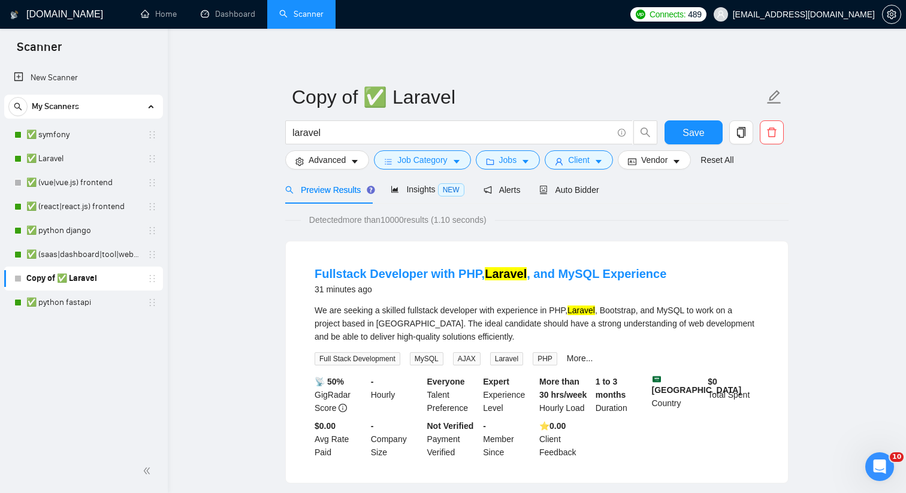
scroll to position [1, 0]
click at [666, 144] on div "Save" at bounding box center [693, 135] width 63 height 30
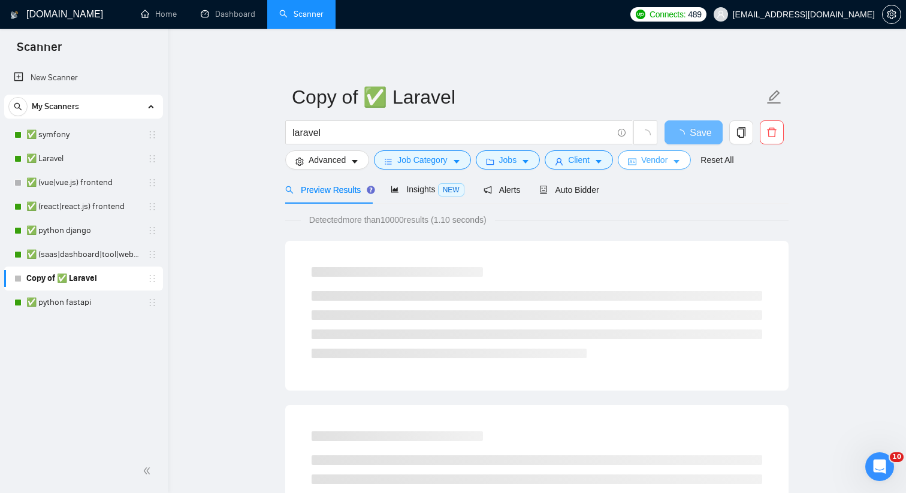
click at [662, 162] on span "Vendor" at bounding box center [654, 159] width 26 height 13
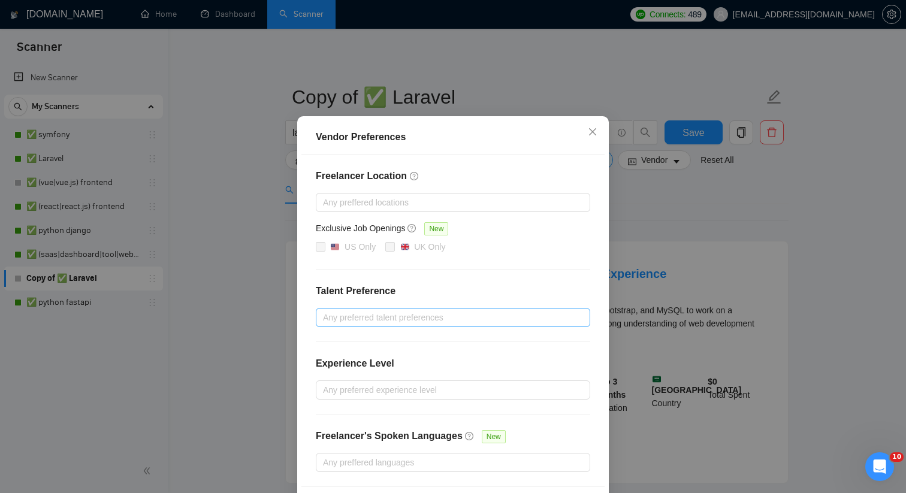
scroll to position [61, 0]
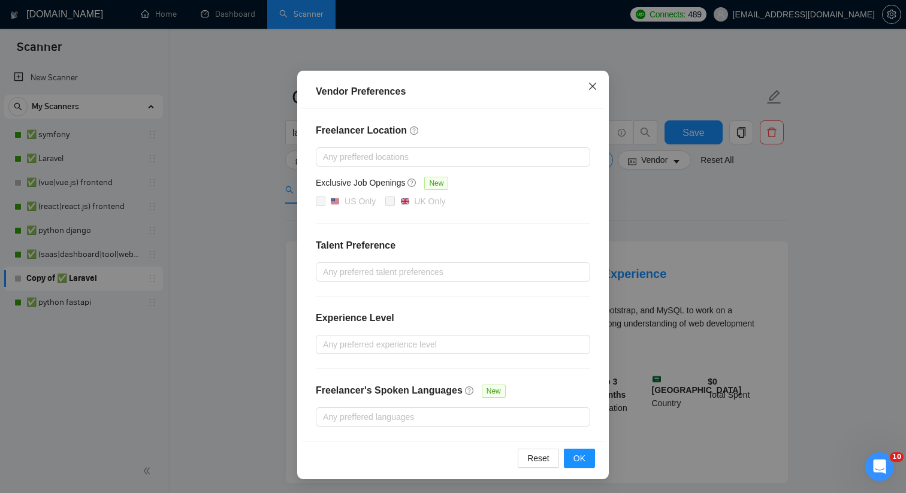
click at [592, 84] on icon "close" at bounding box center [593, 87] width 10 height 10
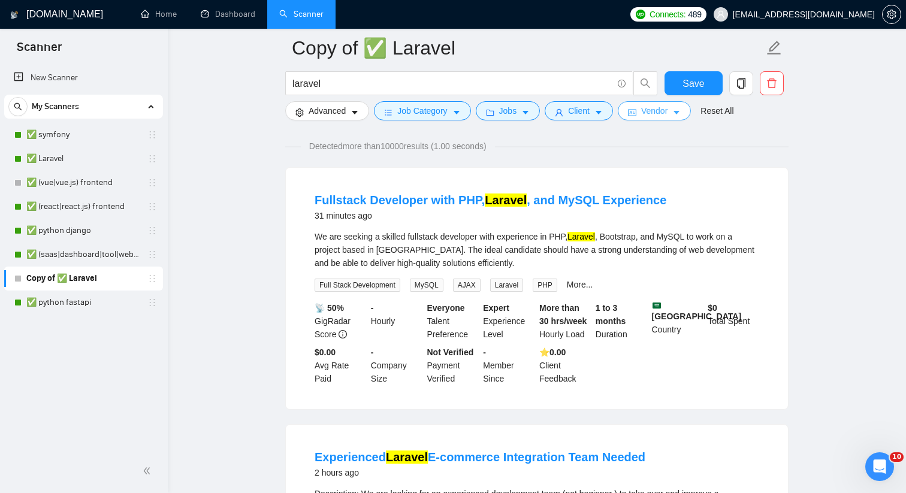
scroll to position [0, 0]
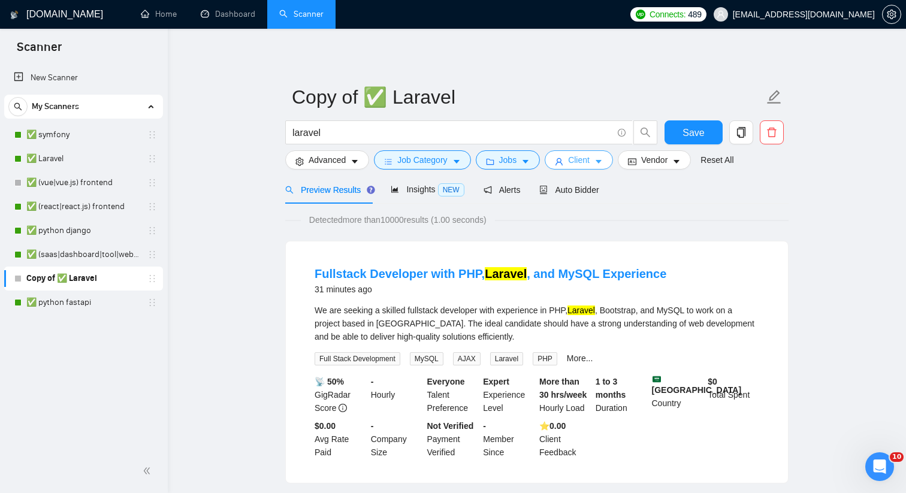
click at [583, 159] on span "Client" at bounding box center [579, 159] width 22 height 13
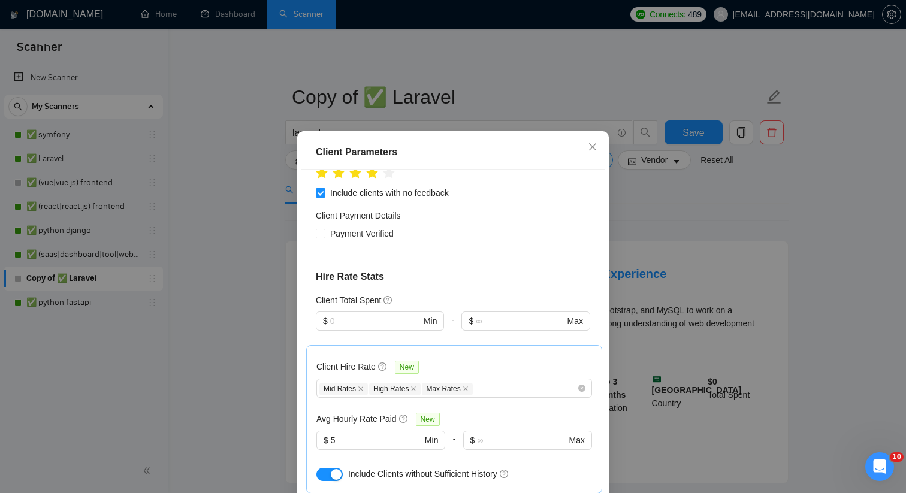
scroll to position [315, 0]
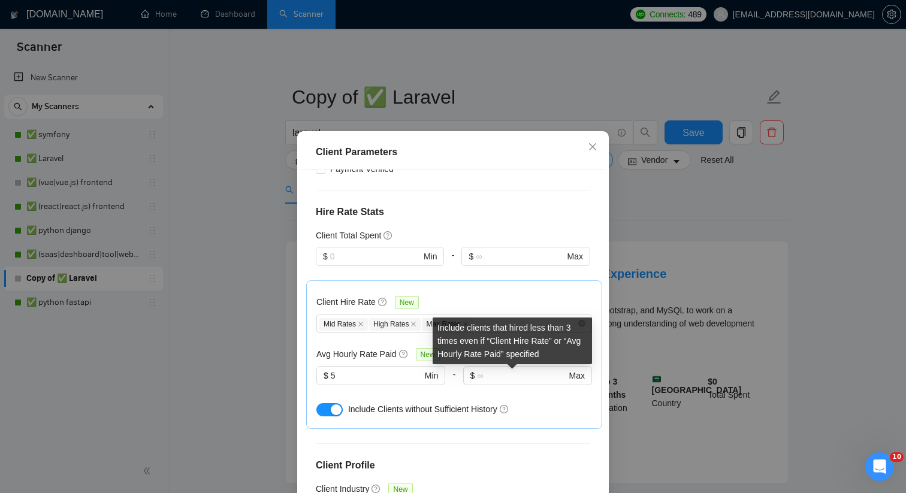
click at [508, 405] on icon "question-circle" at bounding box center [504, 409] width 8 height 8
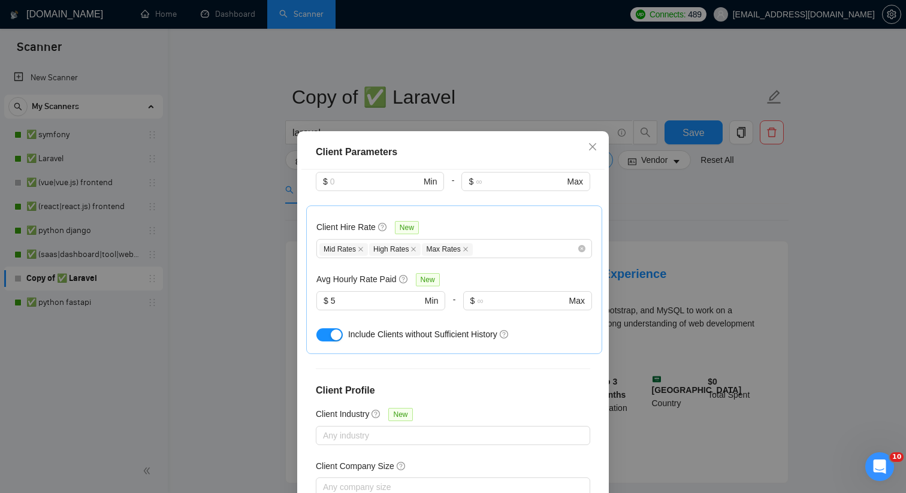
scroll to position [418, 0]
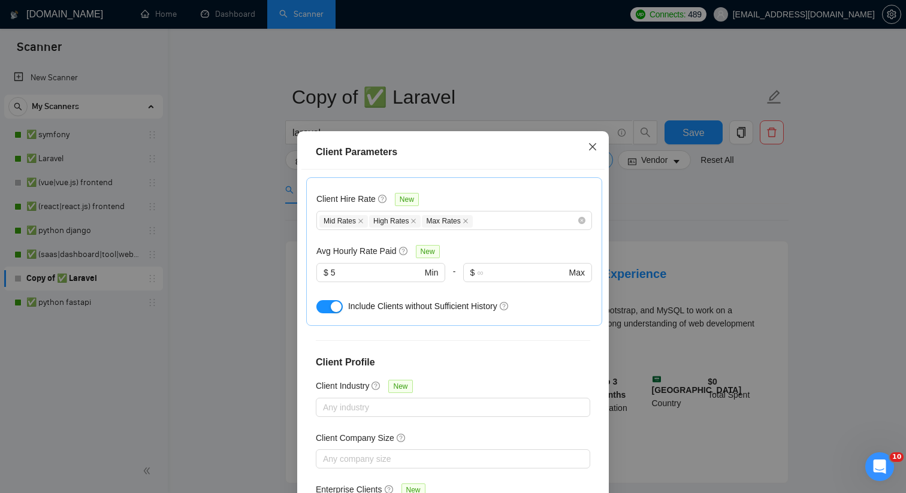
click at [595, 148] on icon "close" at bounding box center [593, 147] width 10 height 10
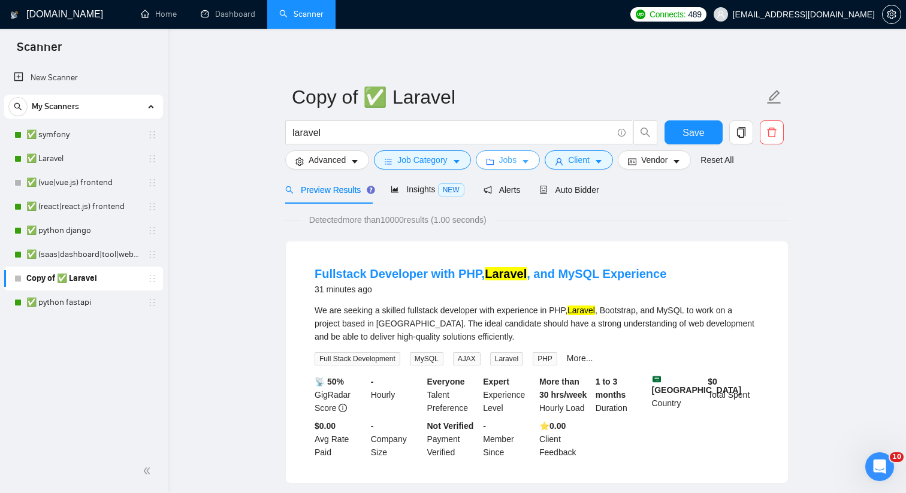
click at [516, 157] on span "Jobs" at bounding box center [508, 159] width 18 height 13
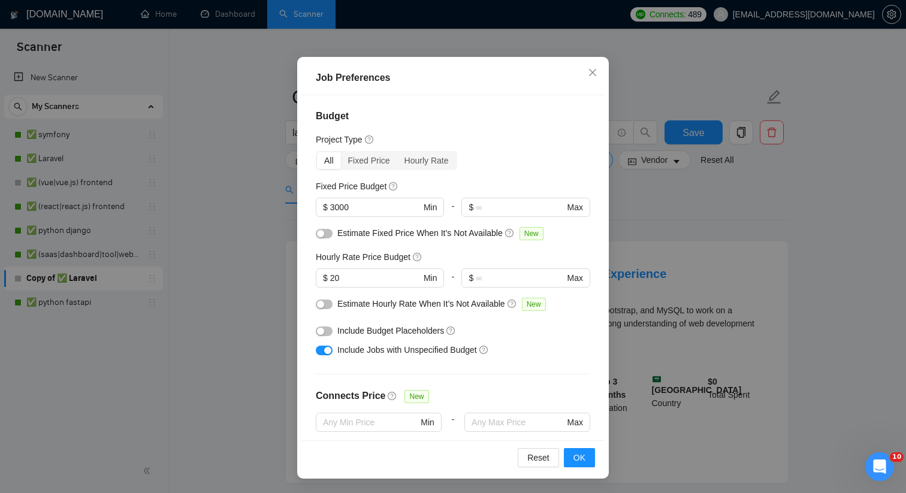
scroll to position [0, 0]
click at [590, 75] on icon "close" at bounding box center [592, 72] width 7 height 7
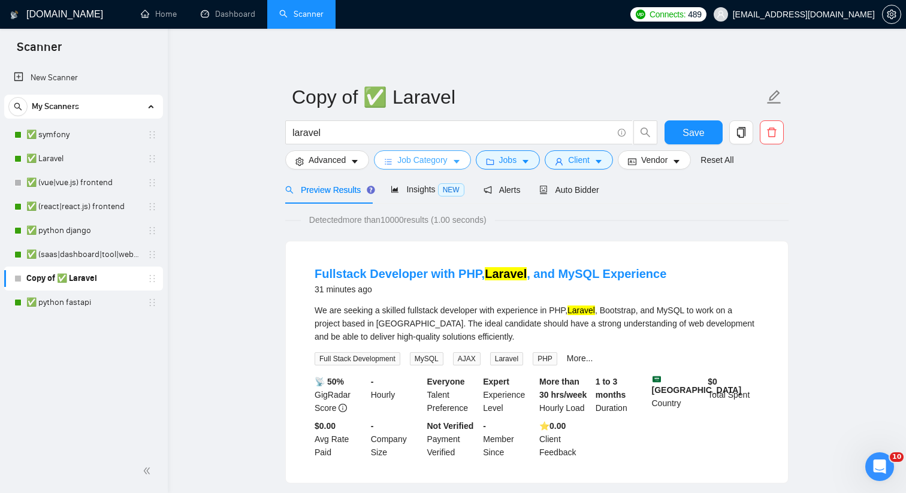
click at [439, 161] on span "Job Category" at bounding box center [422, 159] width 50 height 13
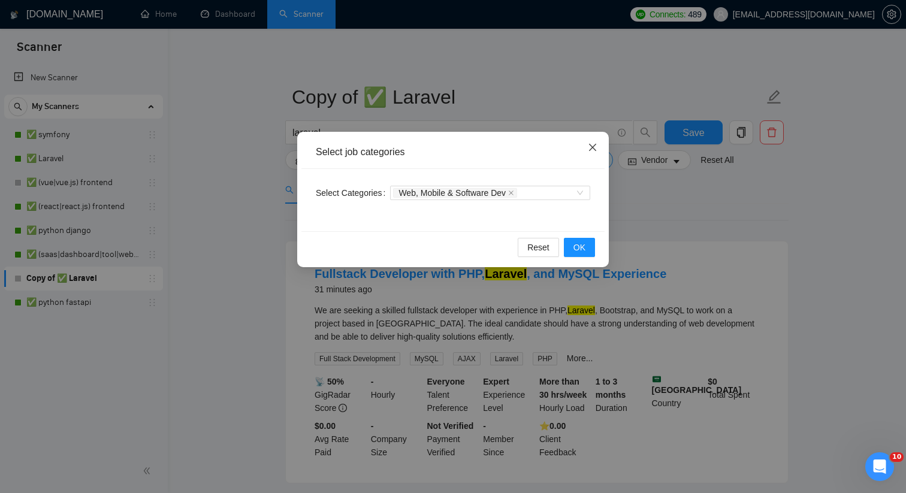
click at [590, 146] on icon "close" at bounding box center [592, 147] width 7 height 7
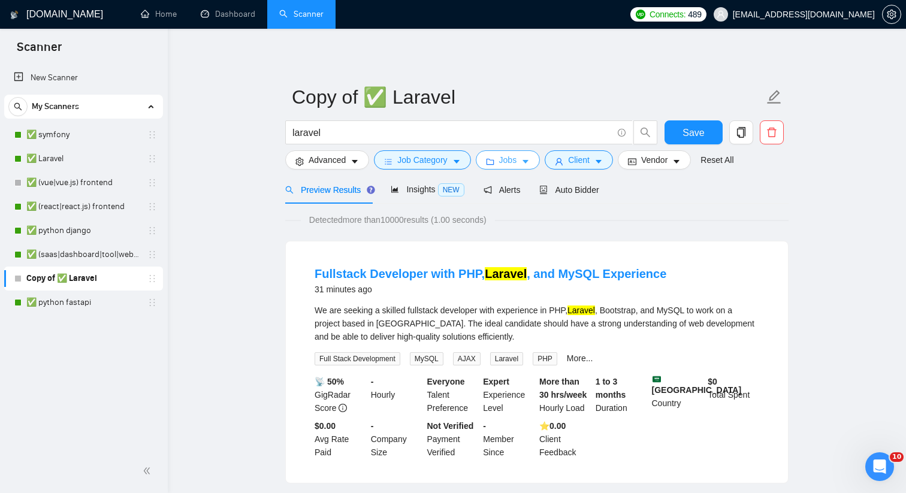
click at [522, 161] on button "Jobs" at bounding box center [508, 159] width 65 height 19
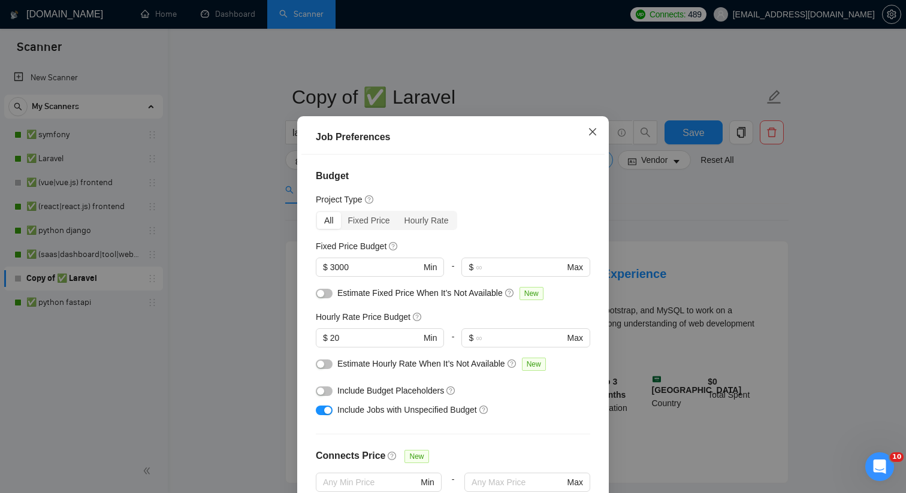
click at [595, 137] on icon "close" at bounding box center [593, 132] width 10 height 10
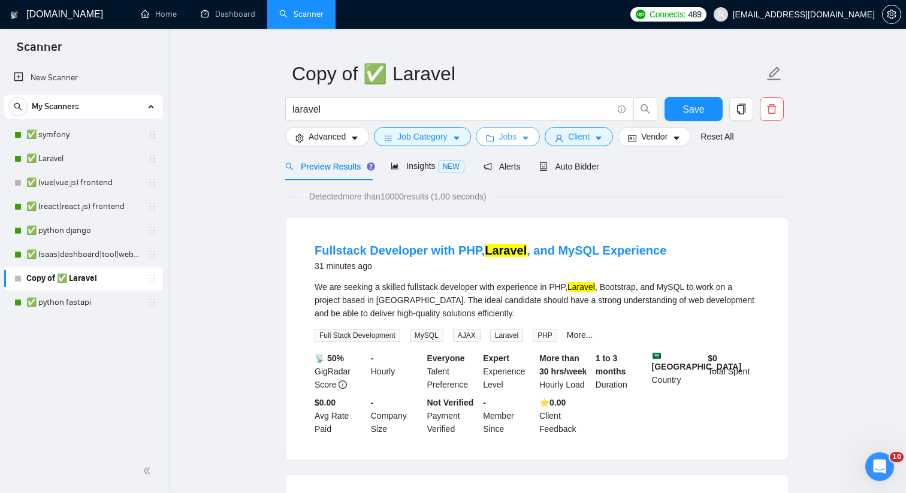
scroll to position [25, 0]
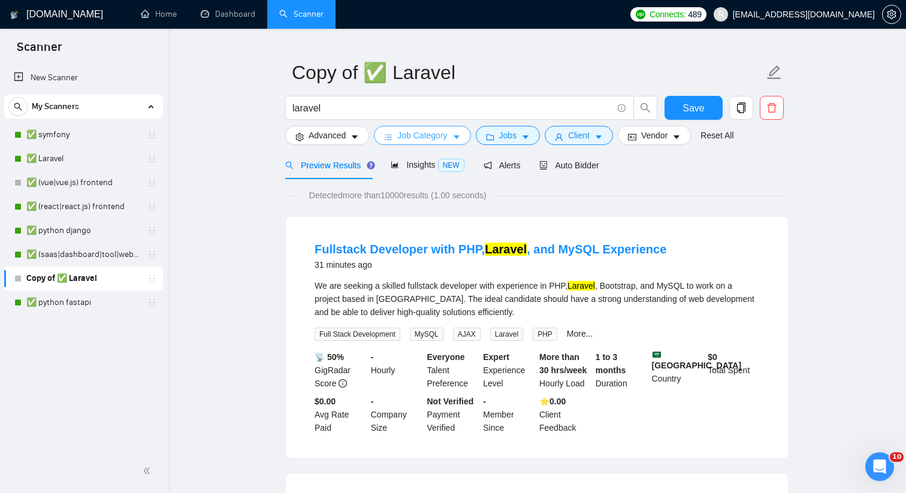
click at [443, 137] on span "Job Category" at bounding box center [422, 135] width 50 height 13
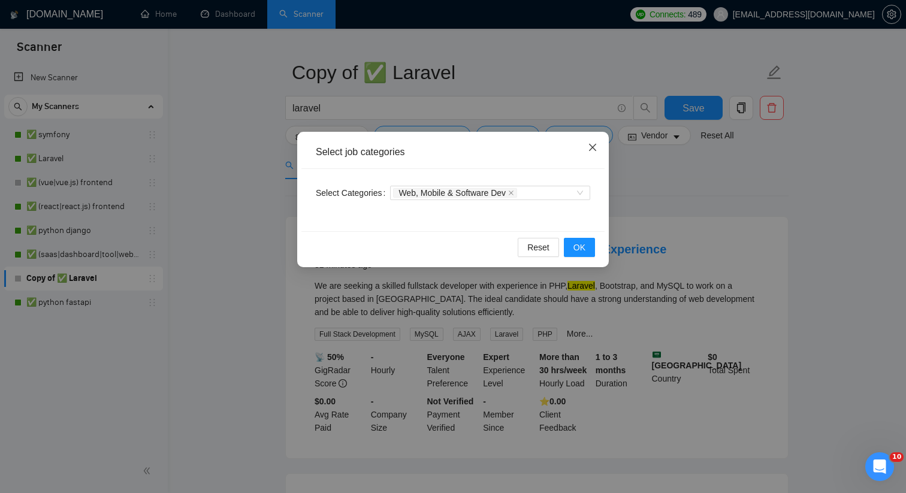
click at [587, 143] on span "Close" at bounding box center [593, 148] width 32 height 32
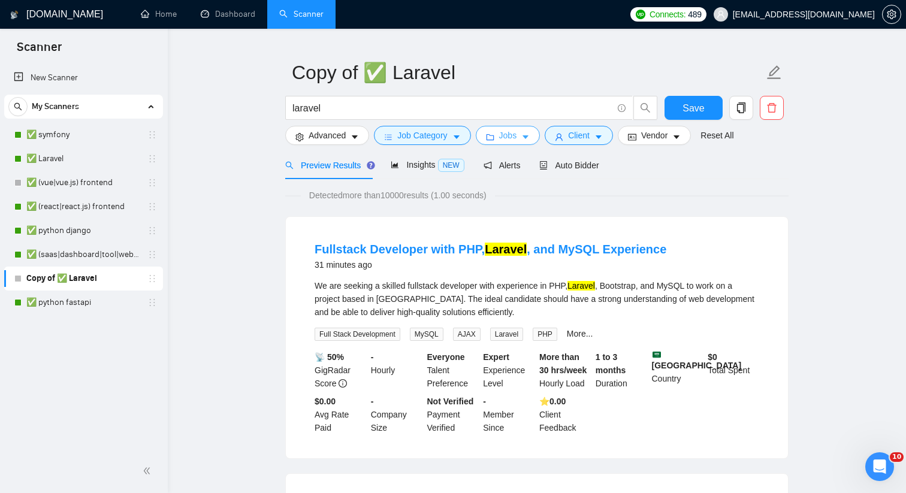
click at [521, 136] on button "Jobs" at bounding box center [508, 135] width 65 height 19
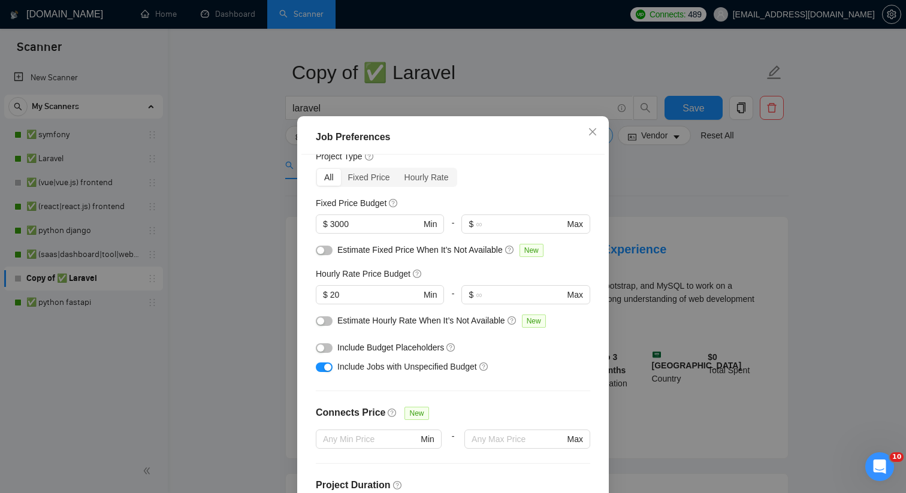
scroll to position [46, 0]
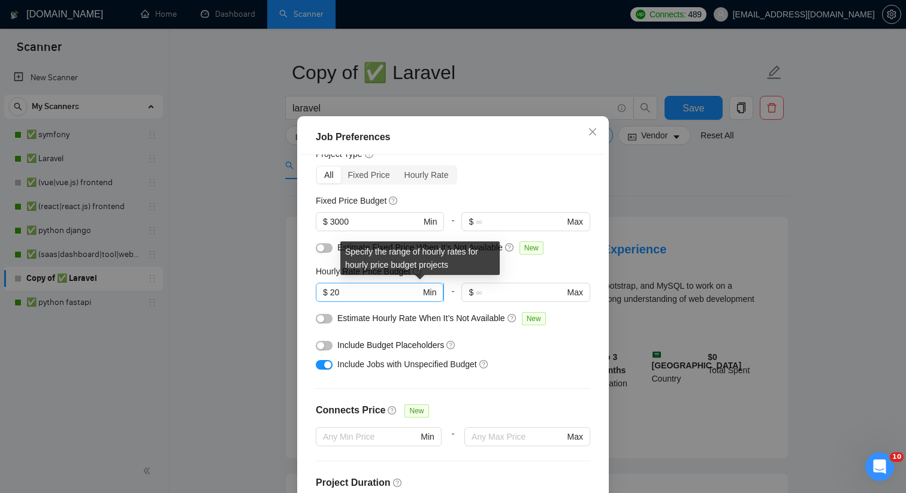
click at [393, 299] on input "20" at bounding box center [375, 292] width 90 height 13
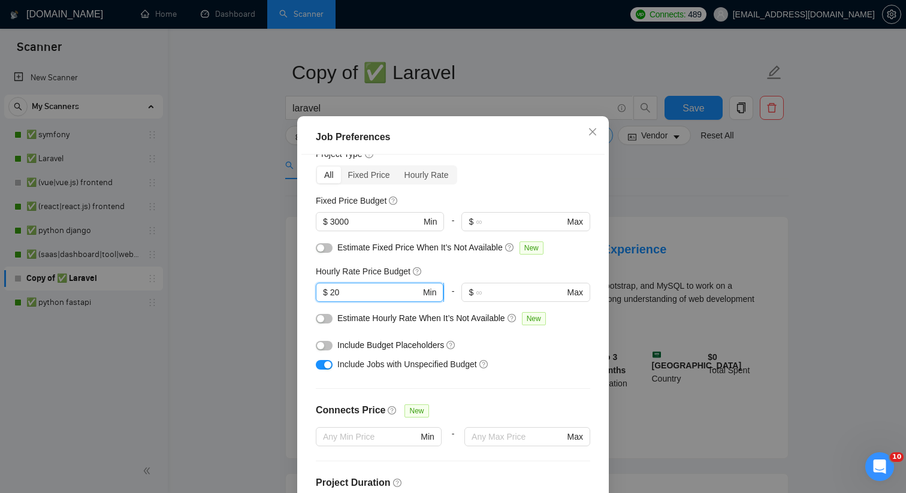
click at [393, 299] on input "20" at bounding box center [375, 292] width 90 height 13
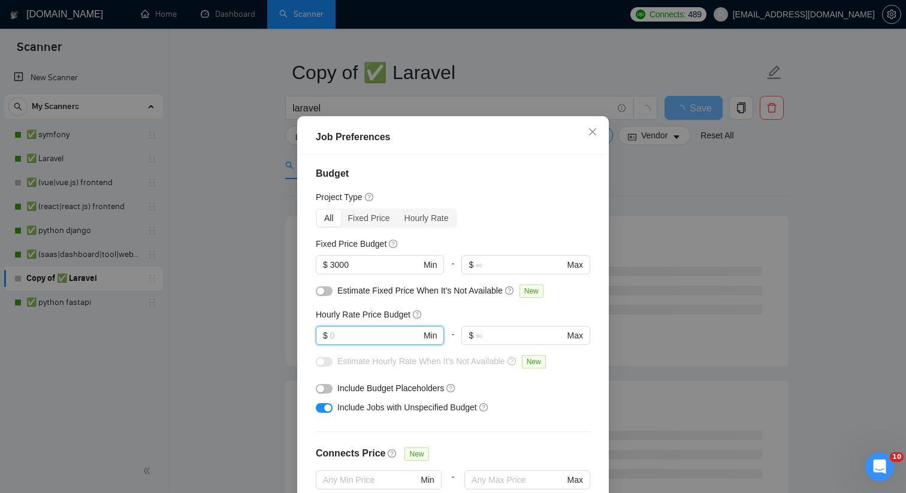
scroll to position [0, 0]
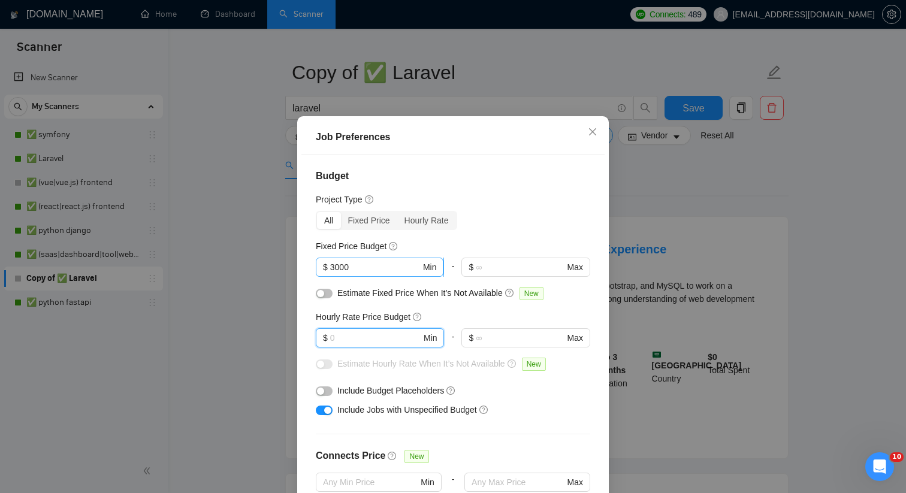
click at [387, 274] on input "3000" at bounding box center [375, 267] width 90 height 13
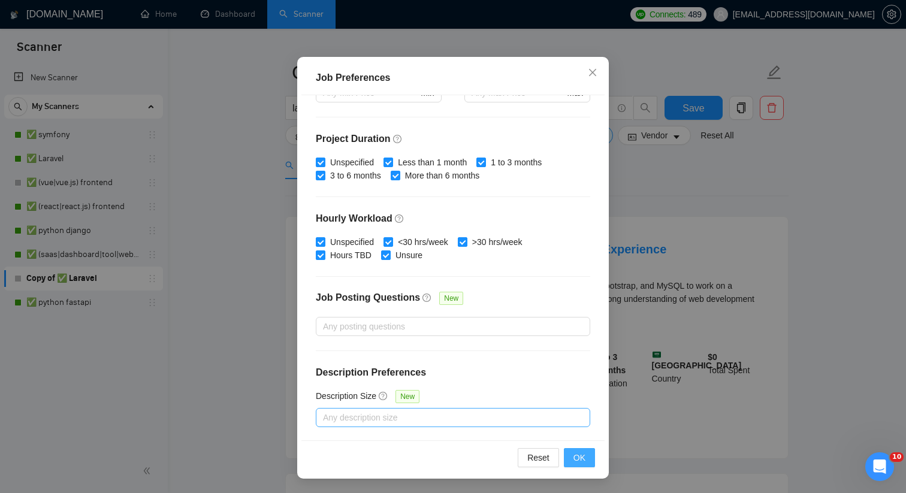
click at [574, 460] on span "OK" at bounding box center [580, 457] width 12 height 13
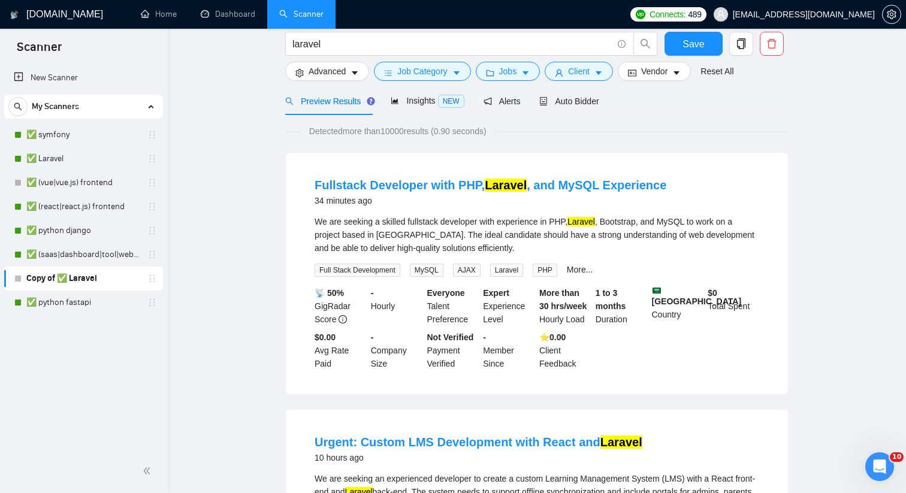
scroll to position [0, 0]
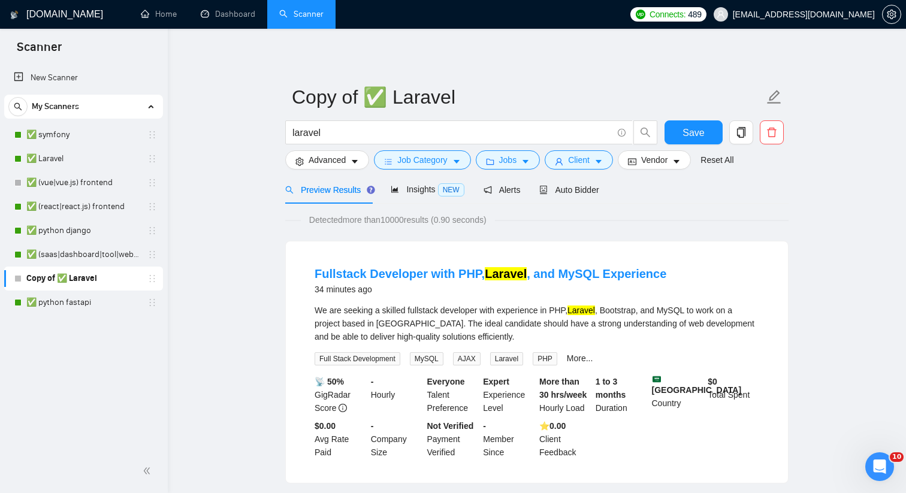
click at [446, 156] on span "Job Category" at bounding box center [422, 159] width 50 height 13
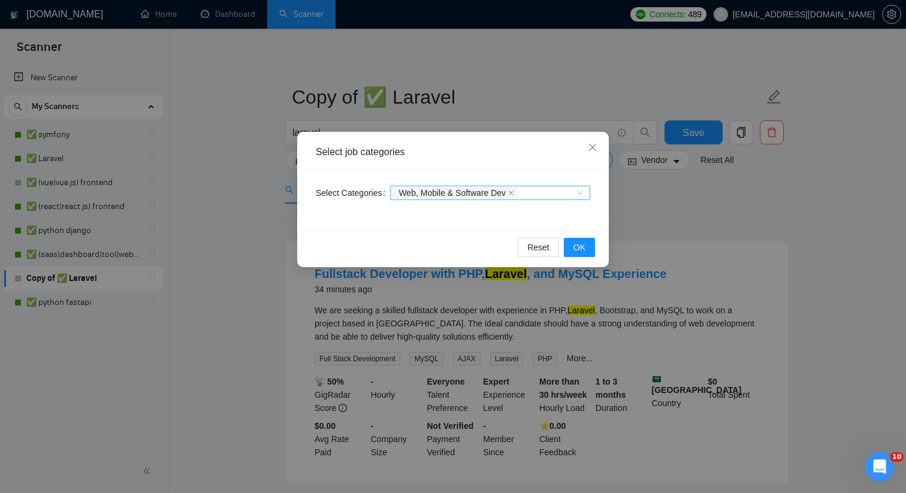
click at [581, 193] on div "Web, Mobile & Software Dev" at bounding box center [490, 193] width 200 height 14
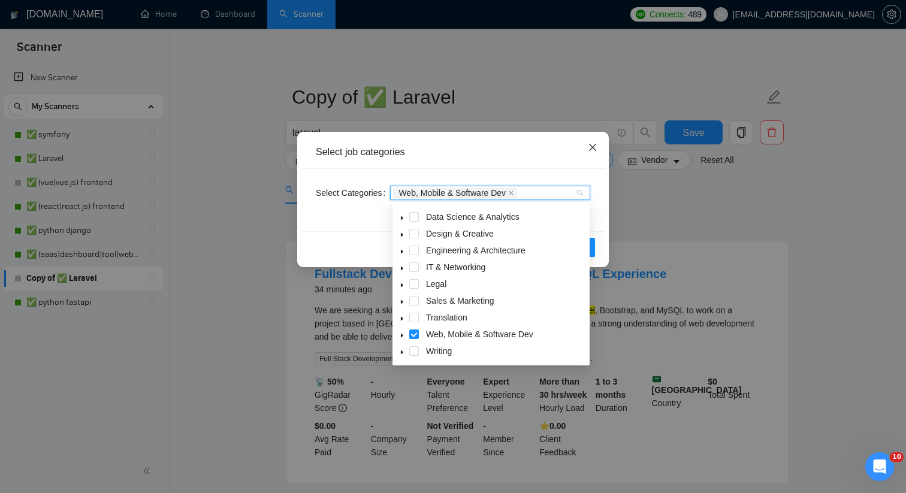
click at [596, 137] on span "Close" at bounding box center [593, 148] width 32 height 32
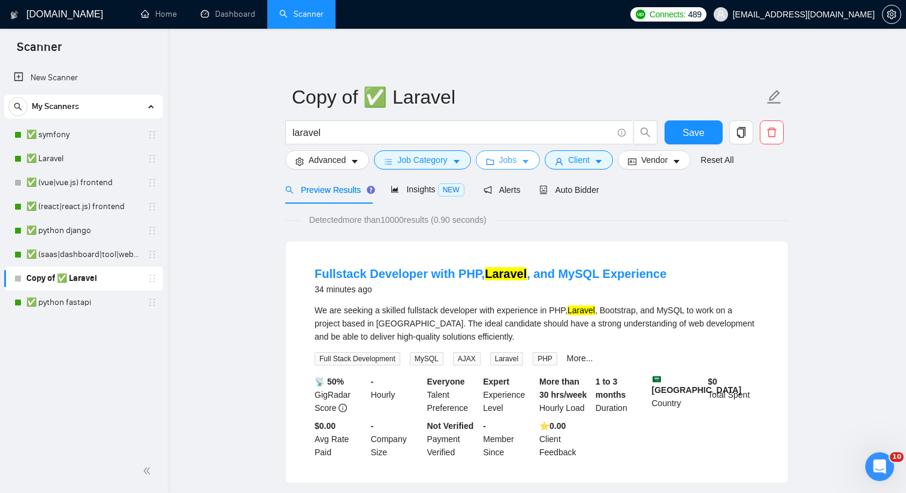
click at [503, 165] on span "Jobs" at bounding box center [508, 159] width 18 height 13
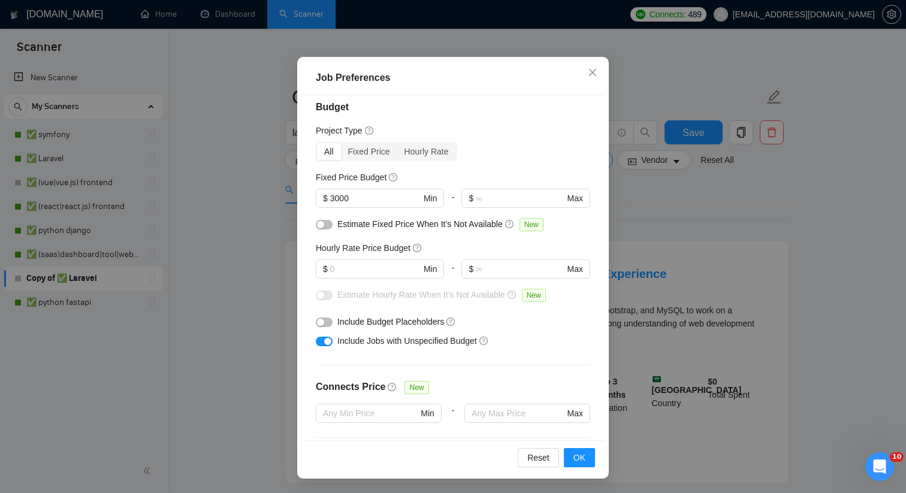
scroll to position [7, 0]
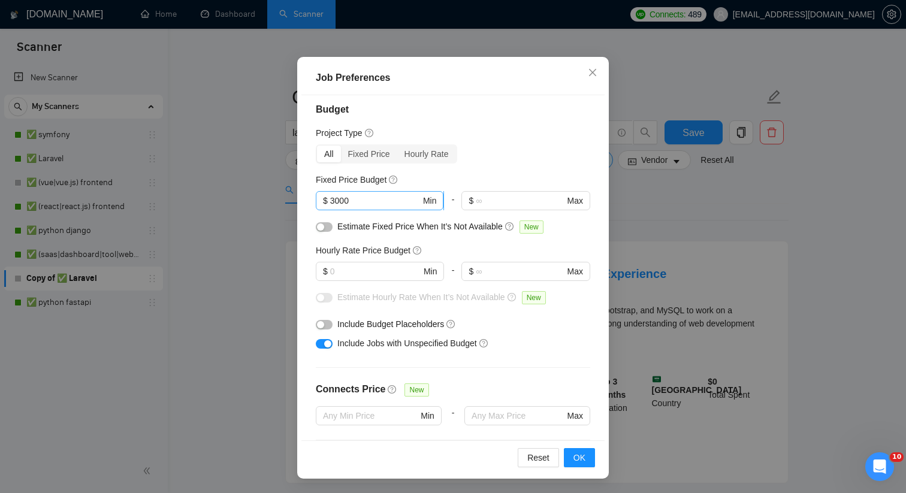
click at [375, 204] on input "3000" at bounding box center [375, 200] width 90 height 13
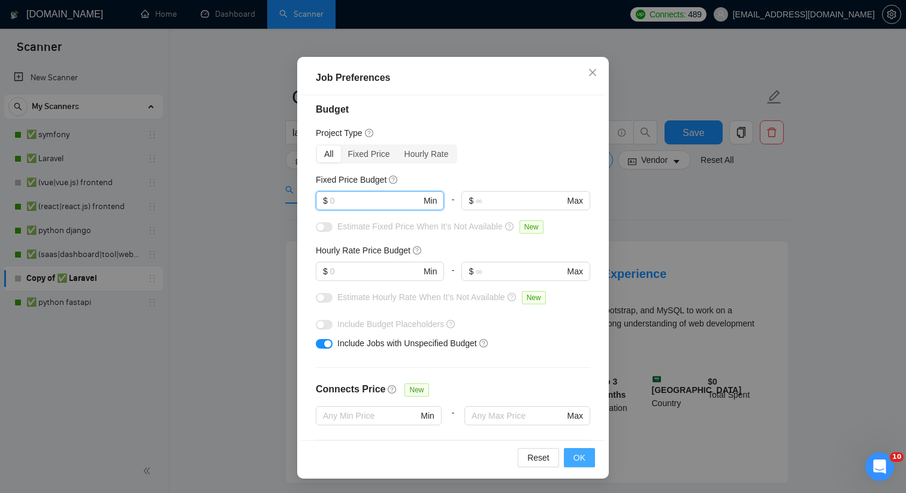
click at [575, 452] on span "OK" at bounding box center [580, 457] width 12 height 13
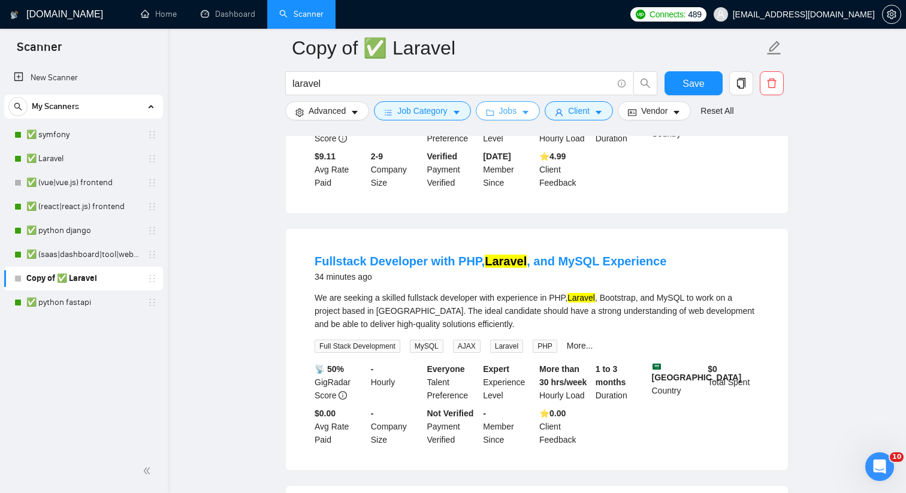
scroll to position [0, 0]
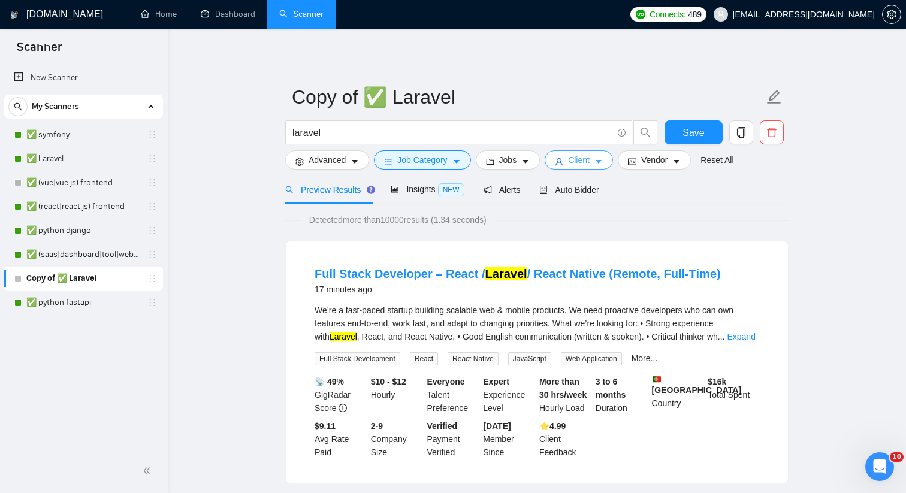
click at [557, 162] on button "Client" at bounding box center [579, 159] width 68 height 19
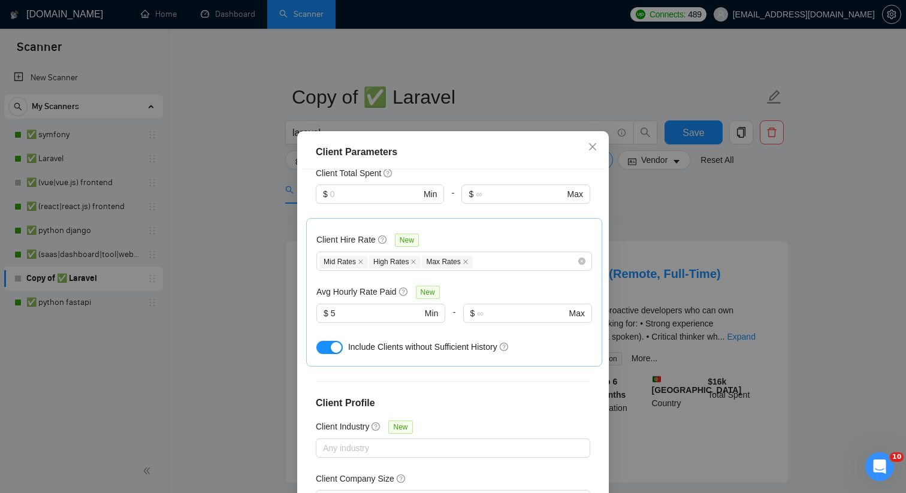
scroll to position [403, 0]
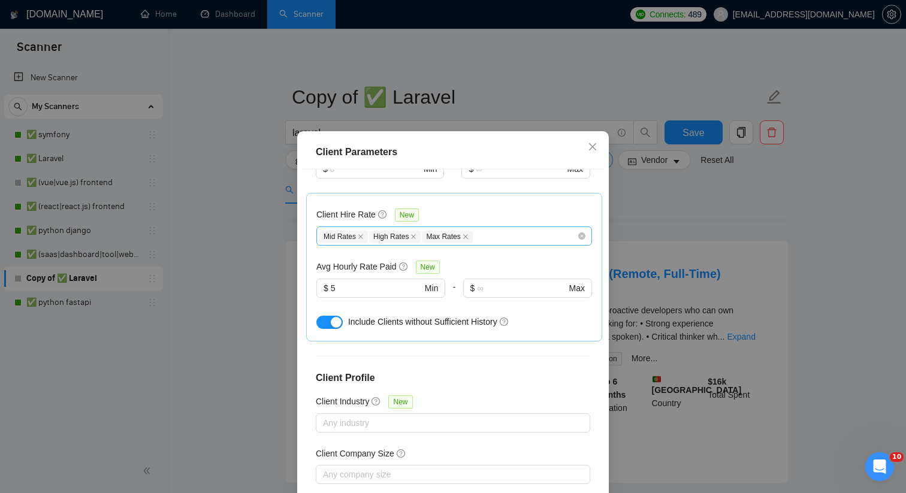
click at [541, 229] on div "Mid Rates High Rates Max Rates" at bounding box center [448, 236] width 258 height 14
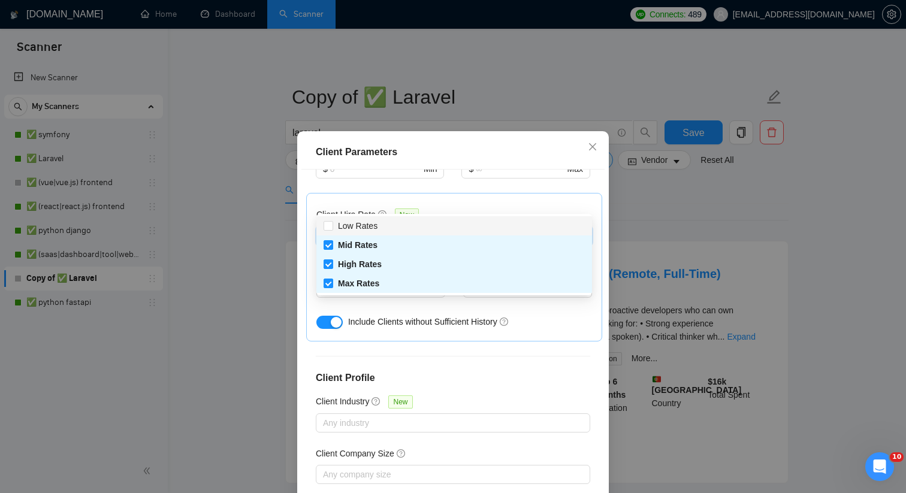
click at [541, 229] on div "Mid Rates High Rates Max Rates" at bounding box center [448, 236] width 258 height 14
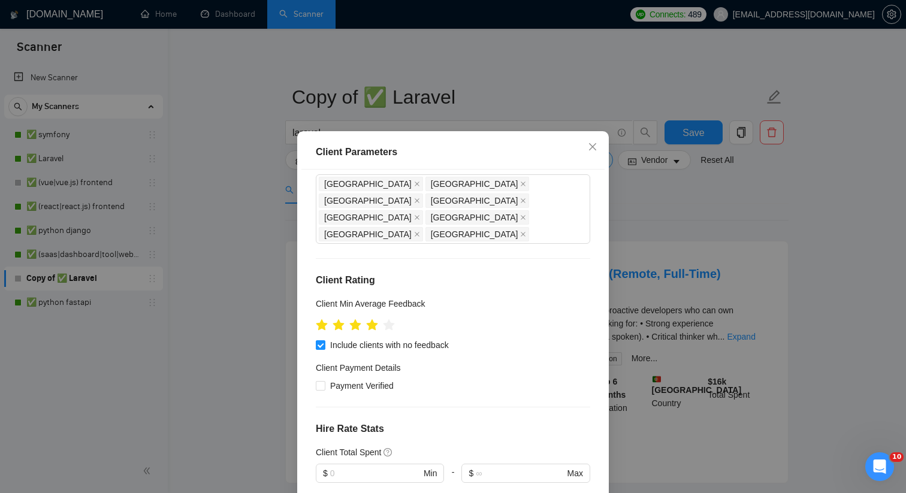
scroll to position [140, 0]
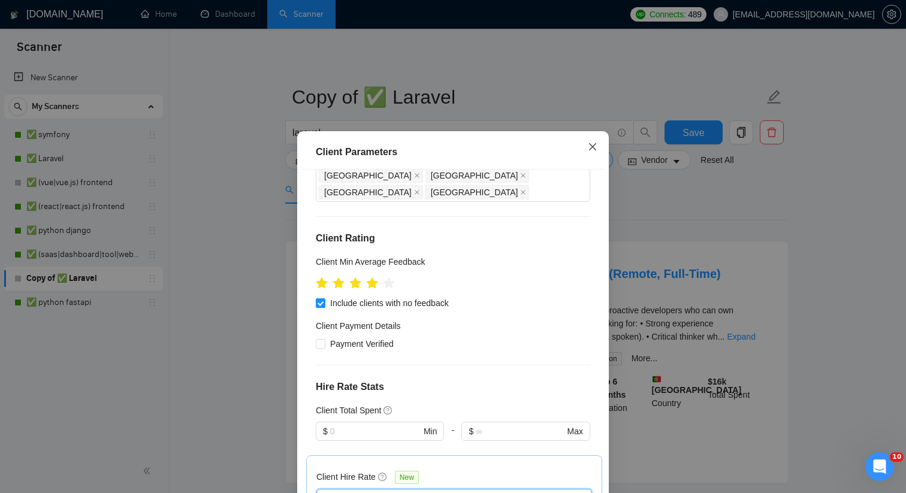
click at [589, 146] on icon "close" at bounding box center [593, 147] width 10 height 10
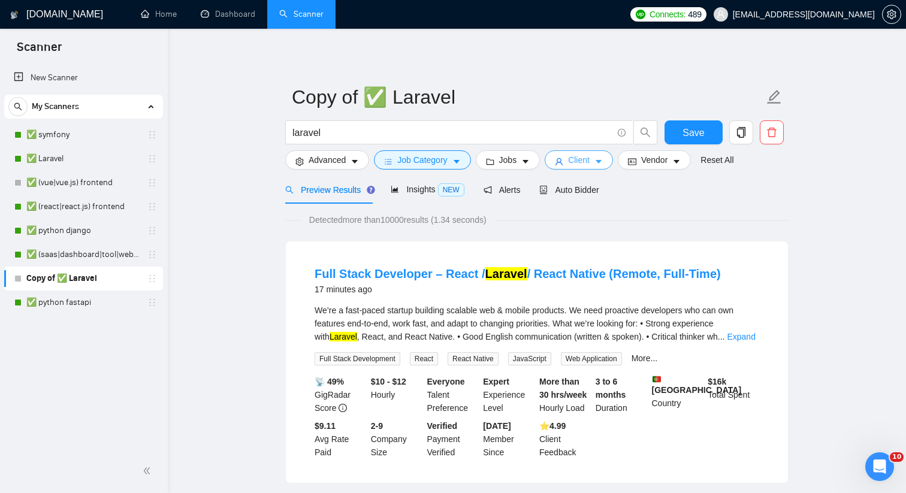
click at [582, 162] on span "Client" at bounding box center [579, 159] width 22 height 13
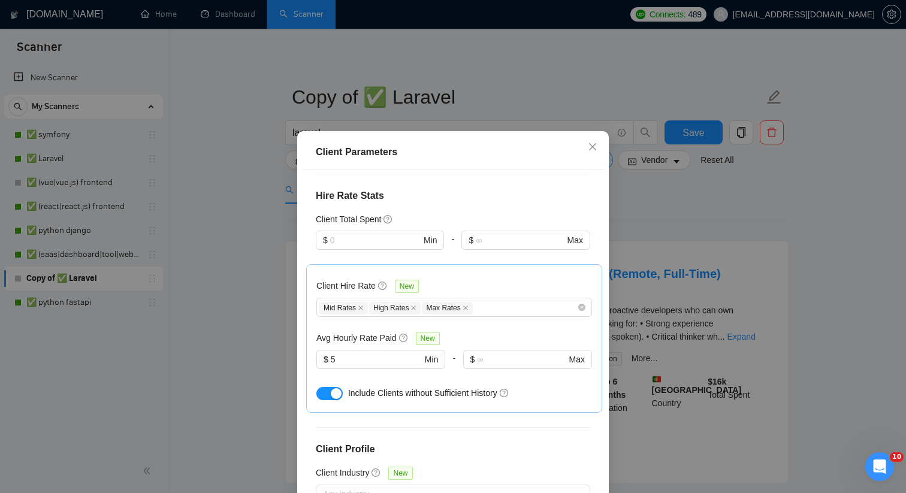
scroll to position [418, 0]
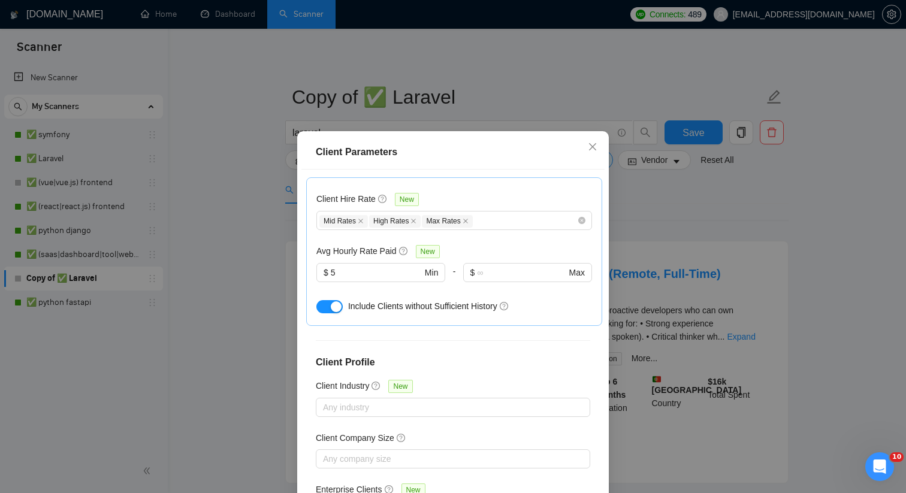
click at [334, 301] on div "button" at bounding box center [336, 306] width 11 height 11
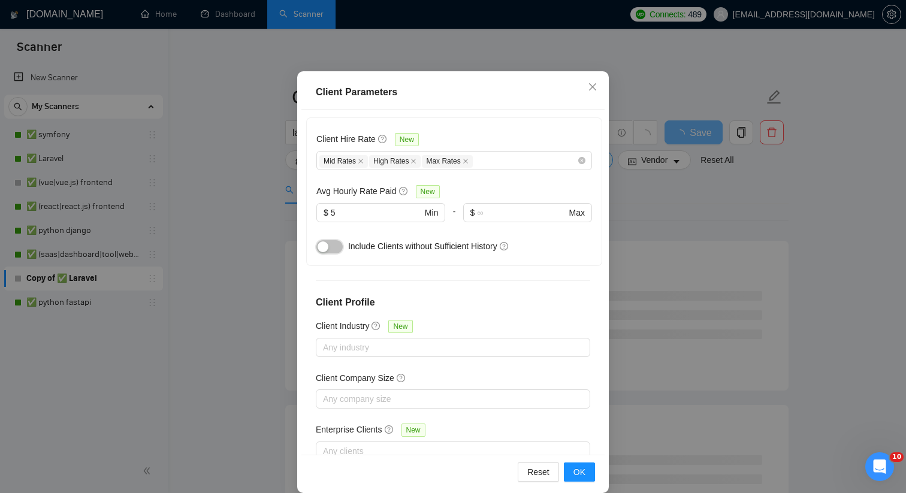
scroll to position [74, 0]
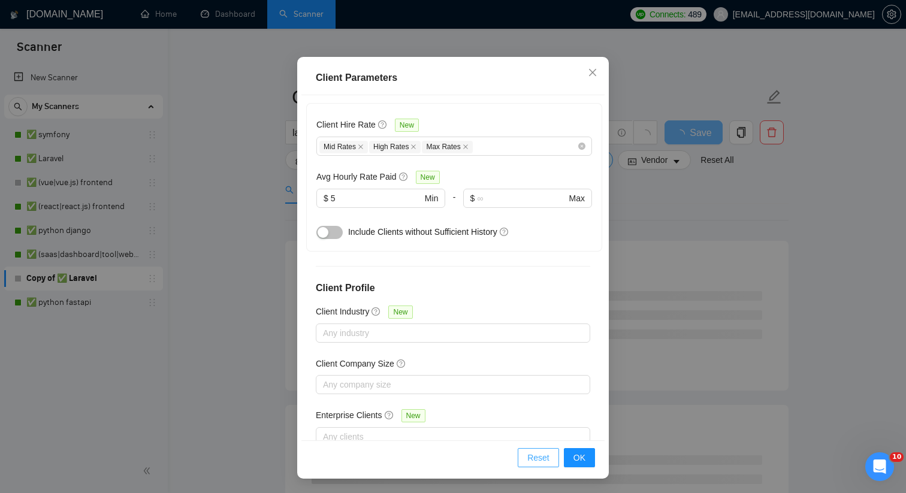
click at [534, 454] on span "Reset" at bounding box center [538, 457] width 22 height 13
checkbox input "false"
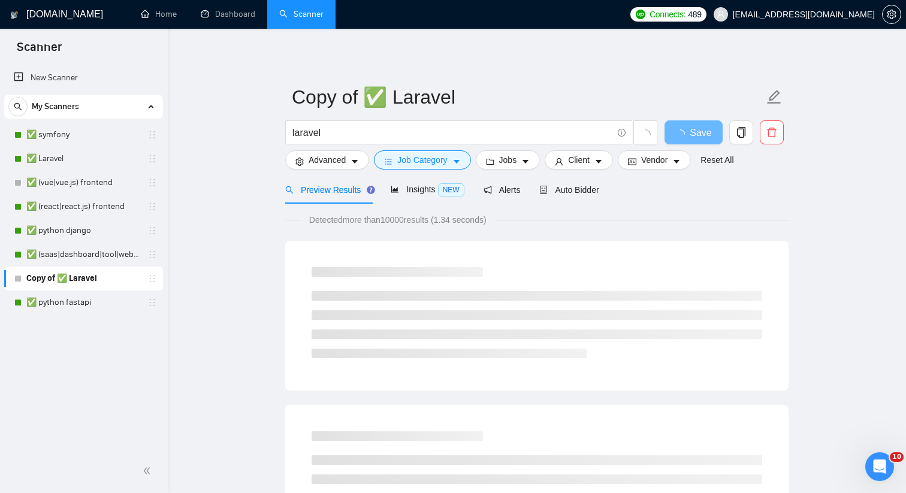
scroll to position [15, 0]
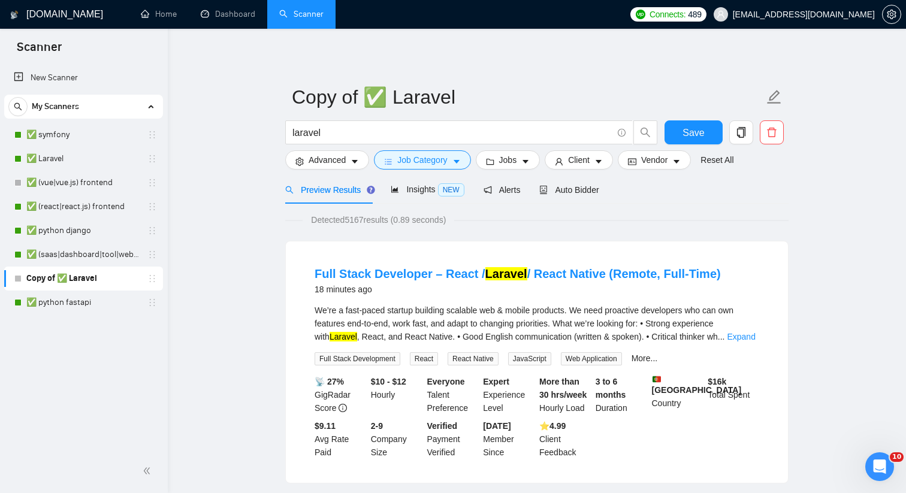
click at [680, 135] on button "Save" at bounding box center [694, 132] width 58 height 24
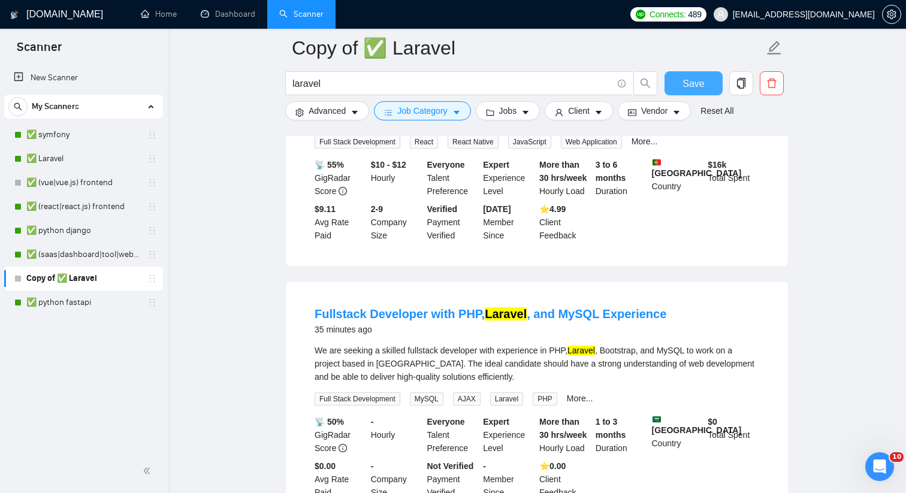
scroll to position [0, 0]
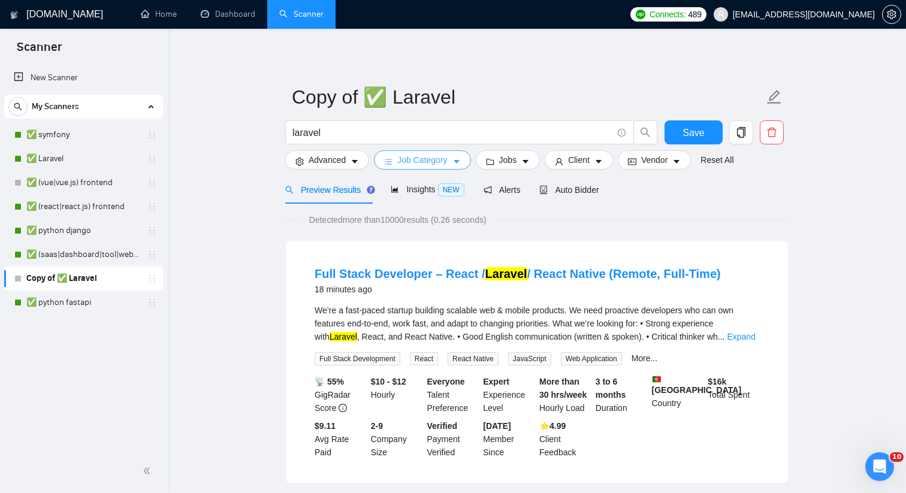
click at [430, 156] on span "Job Category" at bounding box center [422, 159] width 50 height 13
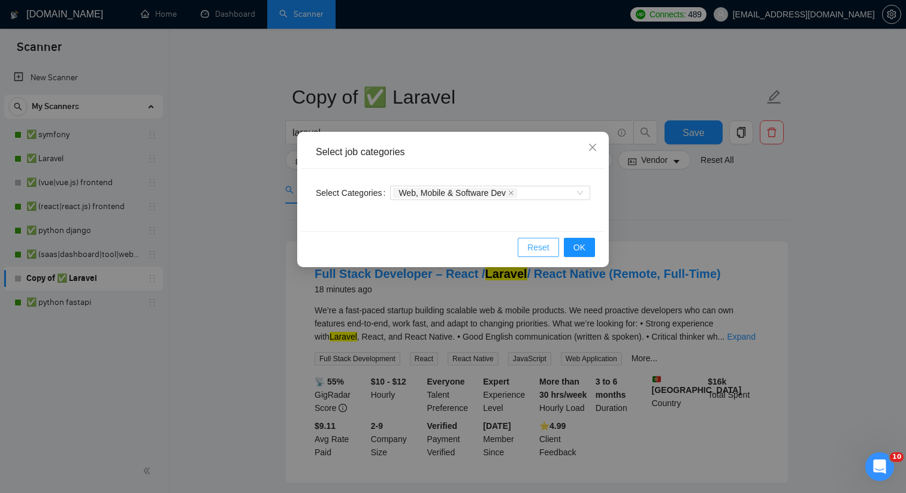
click at [545, 249] on span "Reset" at bounding box center [538, 247] width 22 height 13
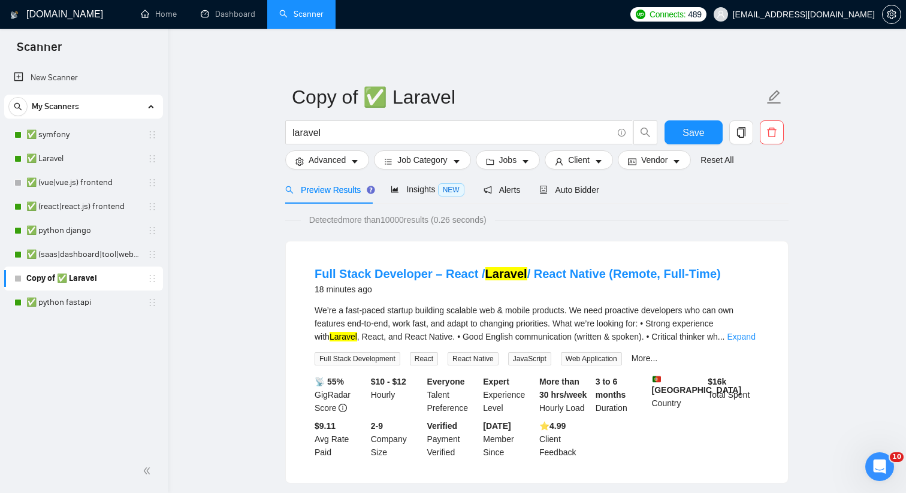
click at [778, 216] on div "Detected more than 10000 results (0.26 seconds)" at bounding box center [536, 219] width 503 height 13
click at [688, 137] on span "Save" at bounding box center [694, 132] width 22 height 15
click at [442, 195] on span "NEW" at bounding box center [451, 189] width 26 height 13
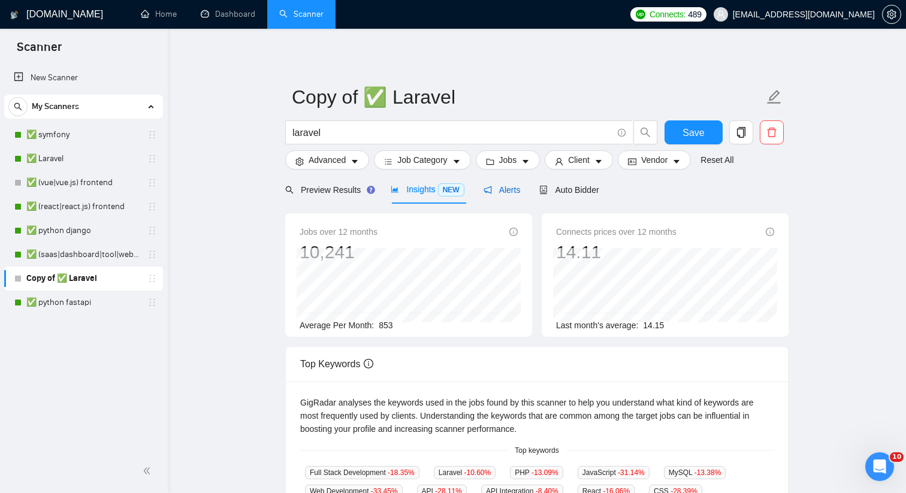
click at [520, 187] on span "Alerts" at bounding box center [502, 190] width 37 height 10
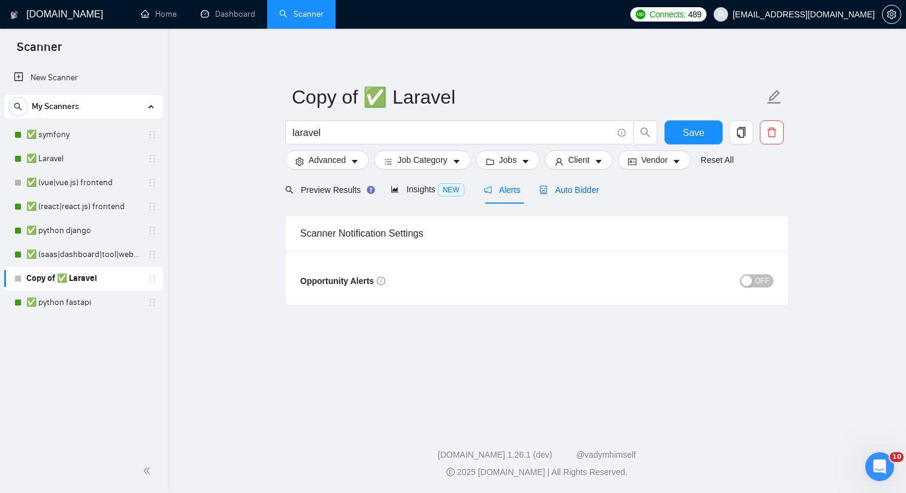
click at [556, 192] on span "Auto Bidder" at bounding box center [568, 190] width 59 height 10
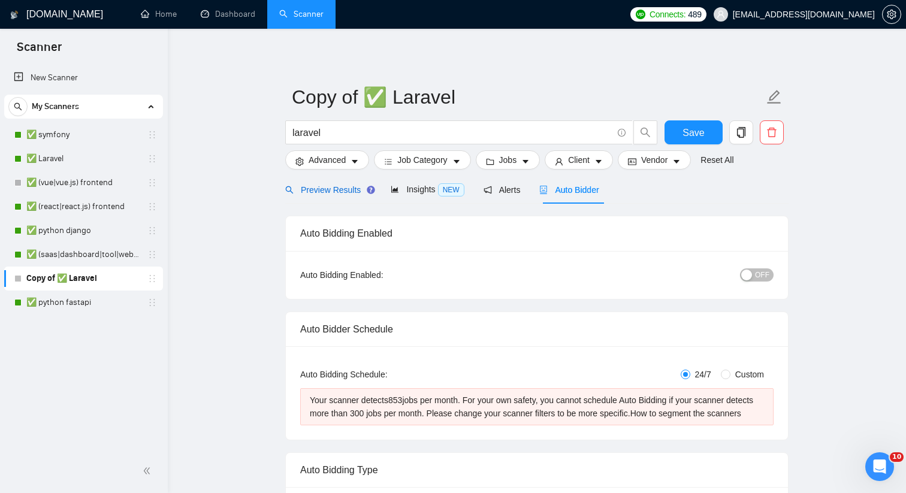
click at [333, 196] on div "Preview Results" at bounding box center [328, 189] width 86 height 13
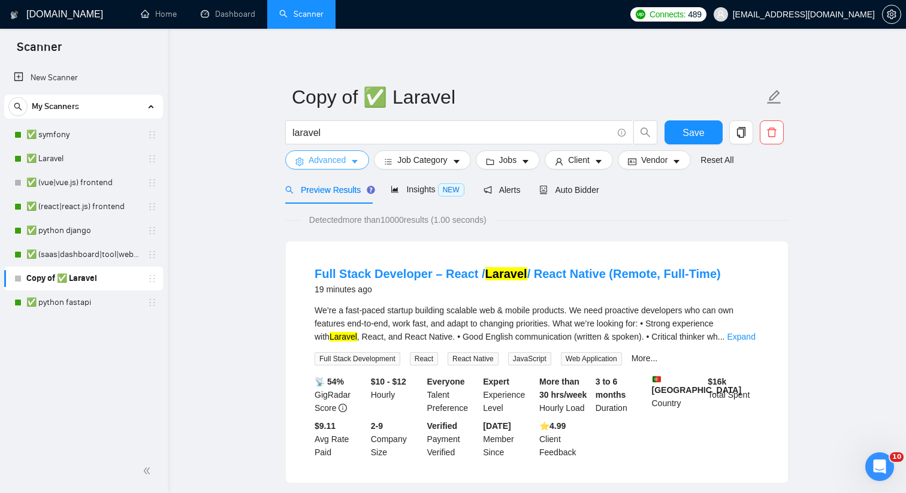
click at [346, 162] on span "Advanced" at bounding box center [327, 159] width 37 height 13
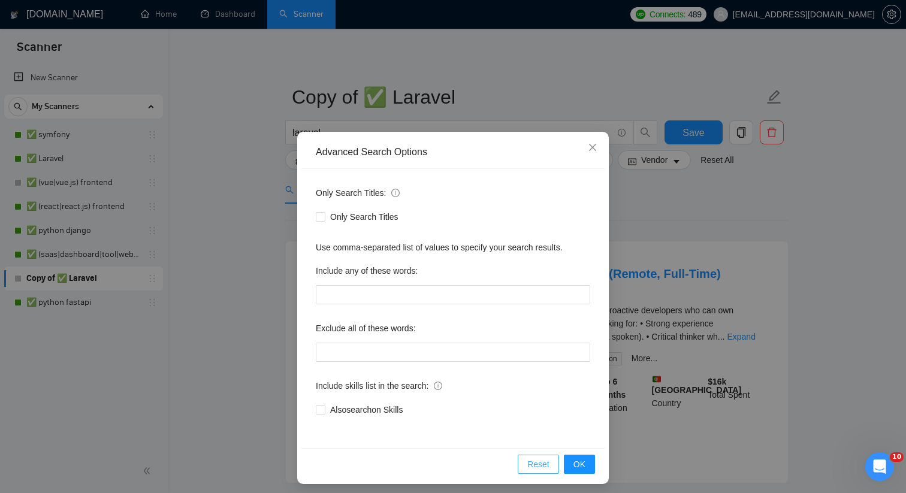
click at [532, 459] on span "Reset" at bounding box center [538, 464] width 22 height 13
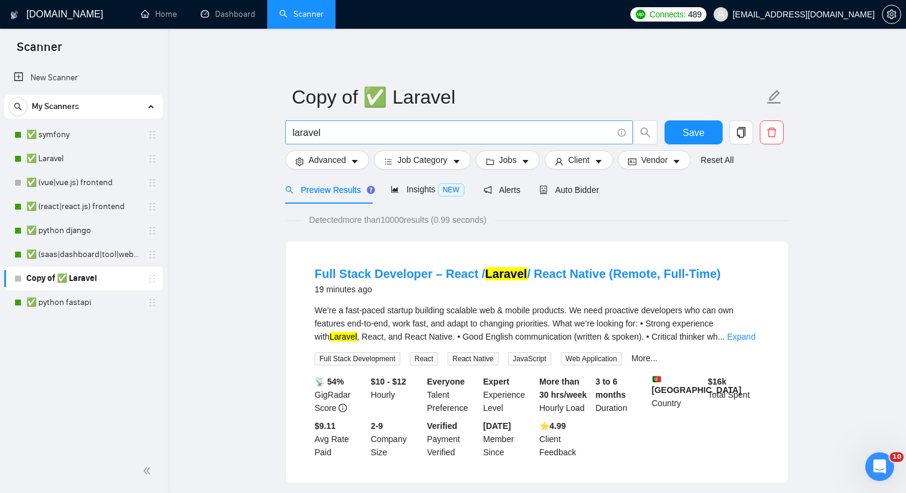
click at [414, 133] on input "laravel" at bounding box center [452, 132] width 320 height 15
paste input "Camping"
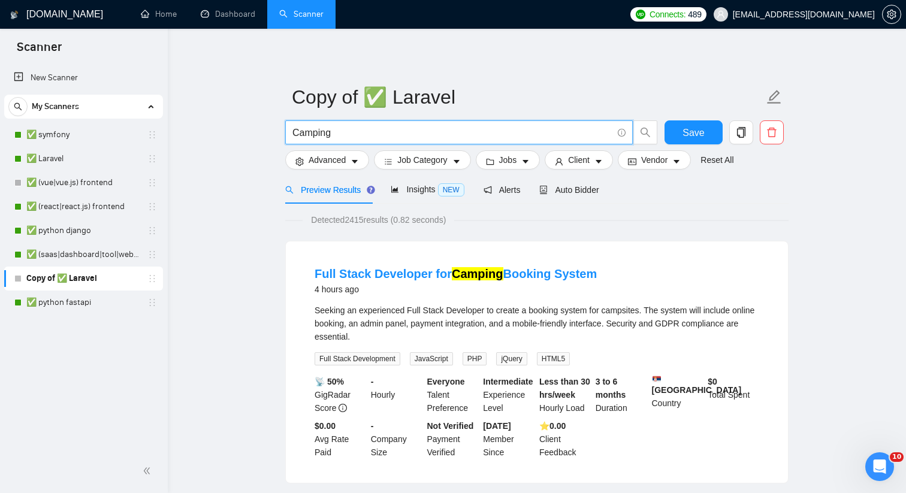
click at [422, 122] on span "Camping" at bounding box center [459, 132] width 348 height 24
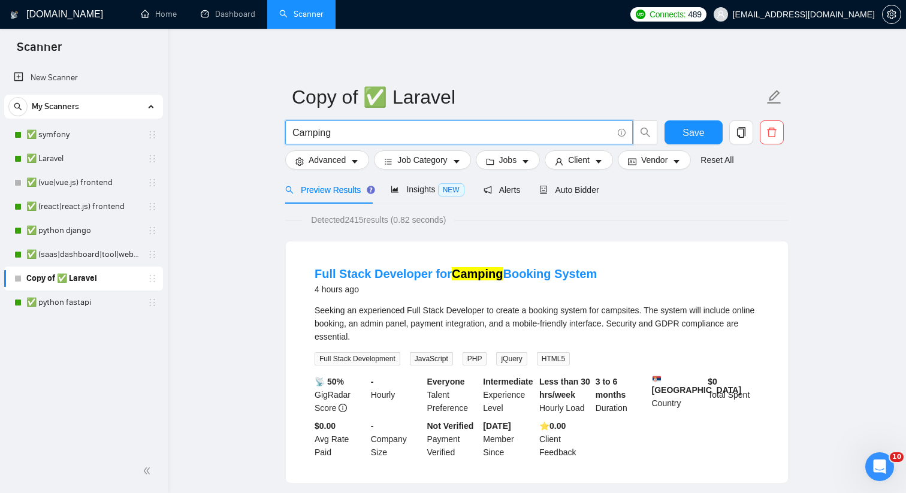
click at [419, 132] on input "Camping" at bounding box center [452, 132] width 320 height 15
paste input "car rental"
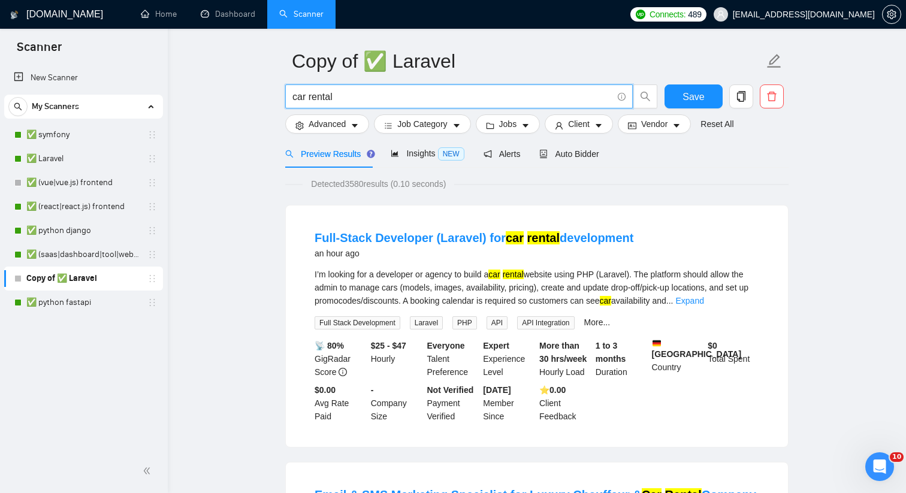
scroll to position [31, 0]
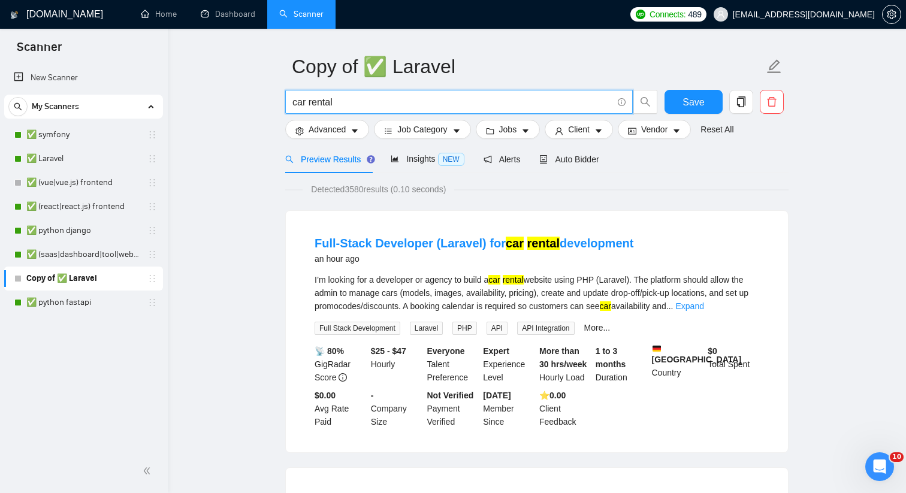
click at [352, 107] on input "car rental" at bounding box center [452, 102] width 320 height 15
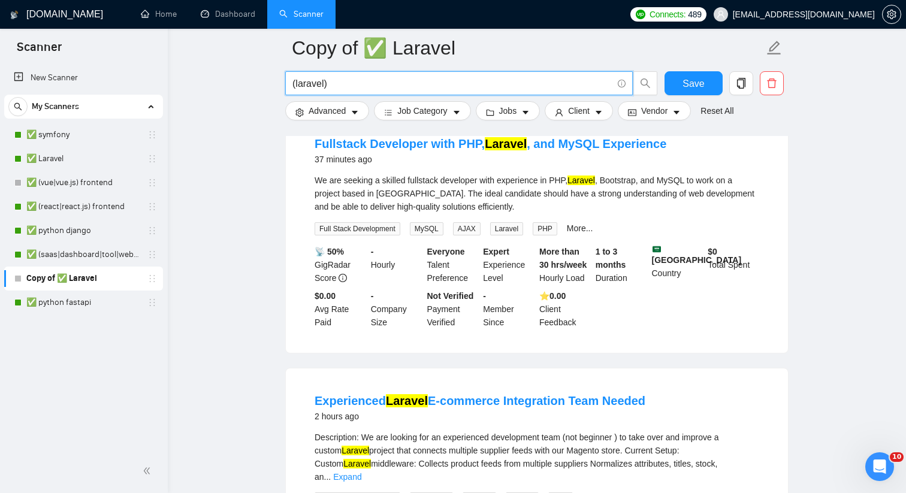
scroll to position [0, 0]
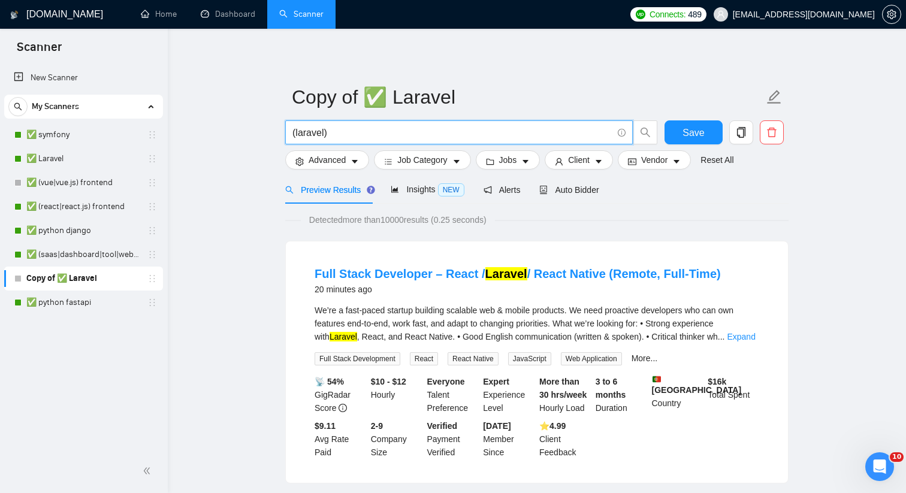
type input "("
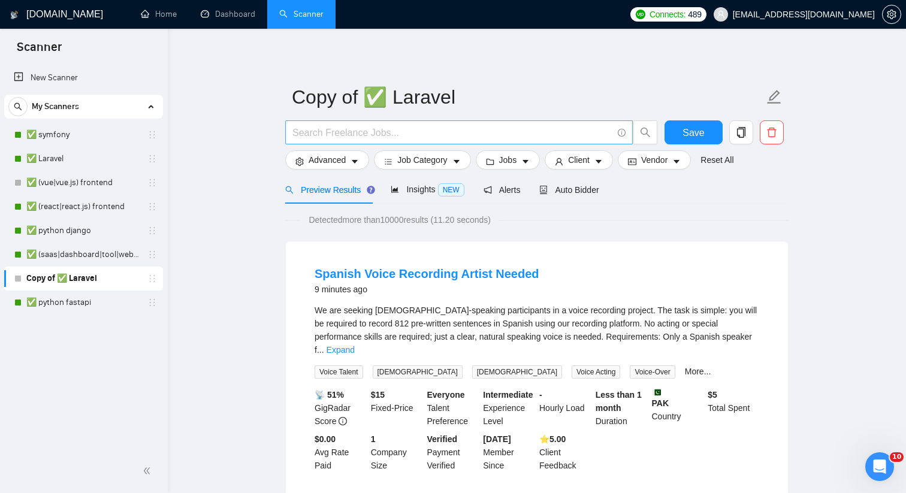
click at [359, 134] on input "text" at bounding box center [452, 132] width 320 height 15
paste input "Full-Stack Developer"
type input "Full-Stack Developer"
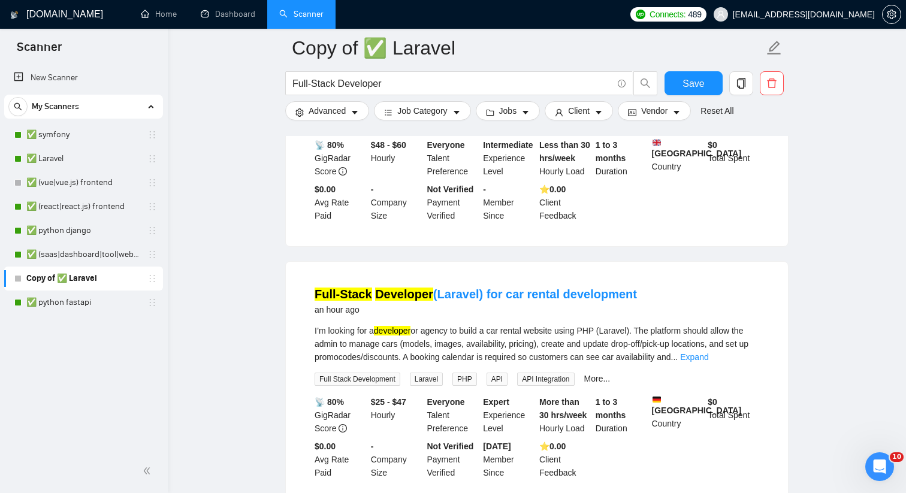
scroll to position [300, 0]
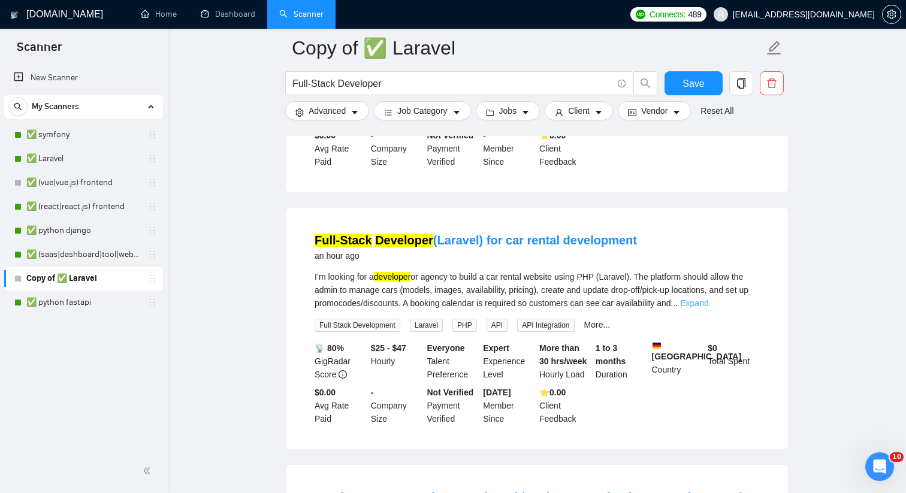
click at [708, 306] on link "Expand" at bounding box center [694, 303] width 28 height 10
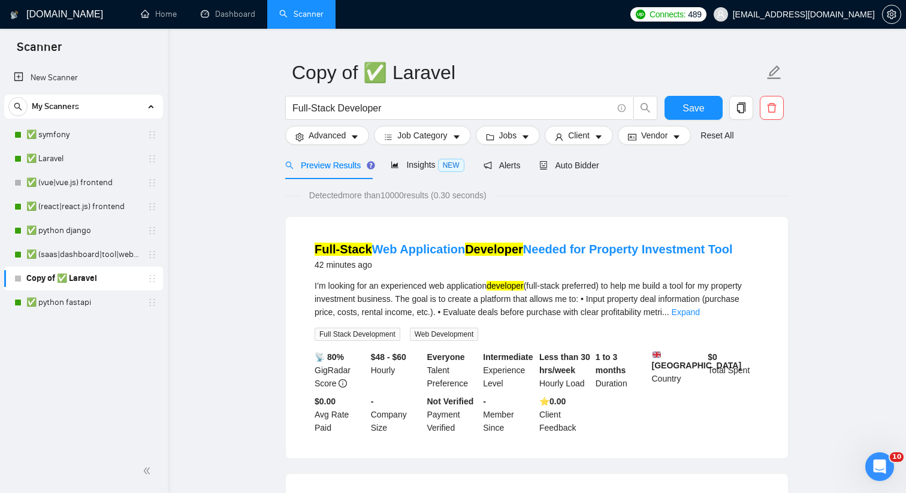
scroll to position [0, 0]
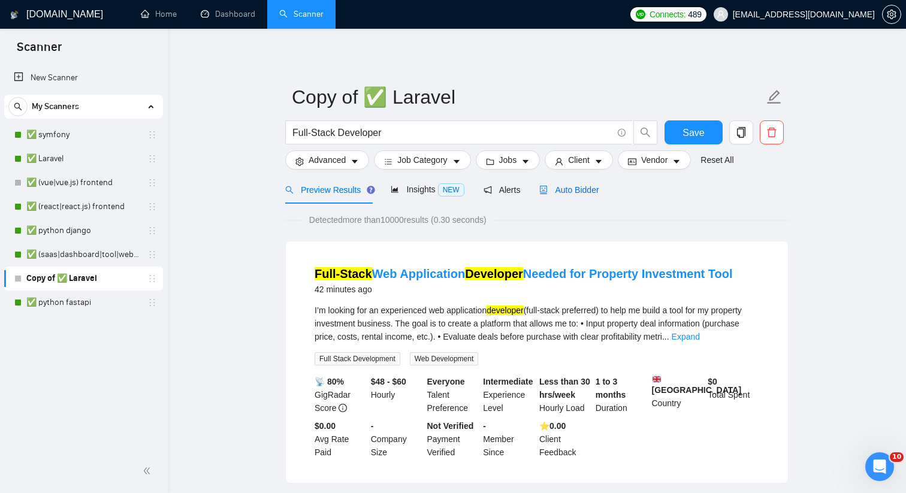
click at [568, 189] on span "Auto Bidder" at bounding box center [568, 190] width 59 height 10
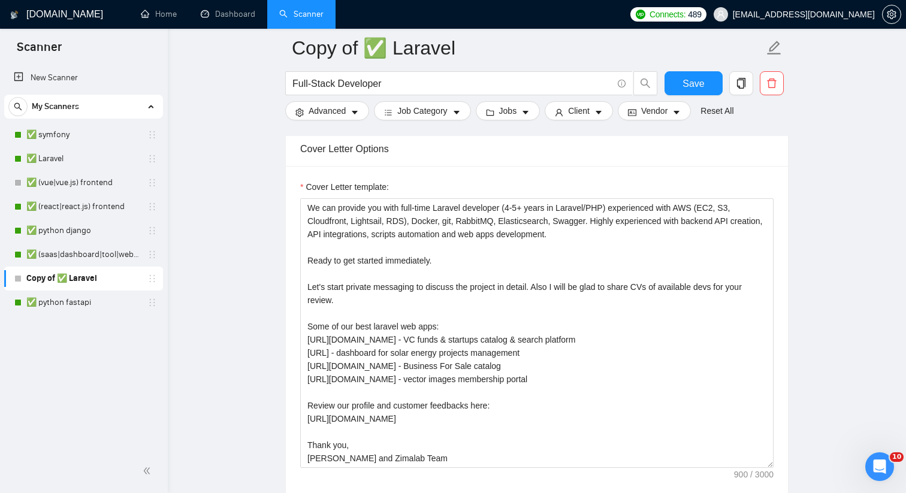
scroll to position [839, 0]
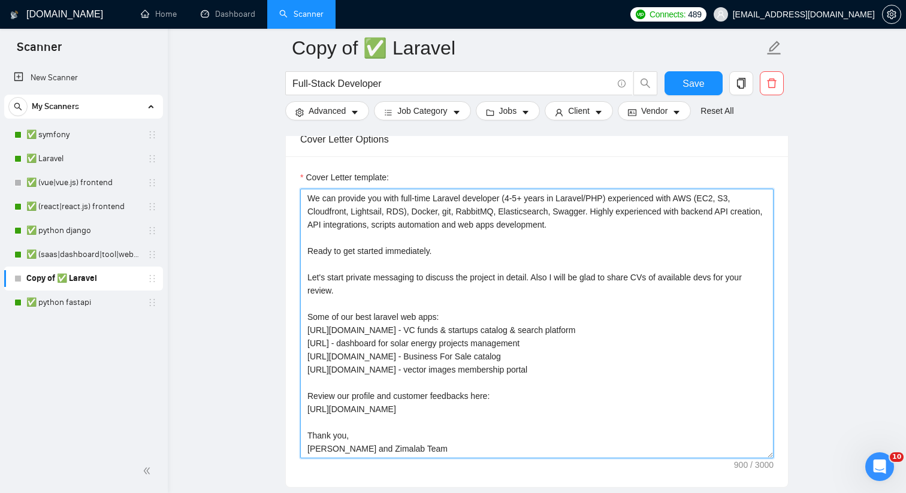
click at [535, 298] on textarea "We can provide you with full-time Laravel developer (4-5+ years in Laravel/PHP)…" at bounding box center [536, 324] width 473 height 270
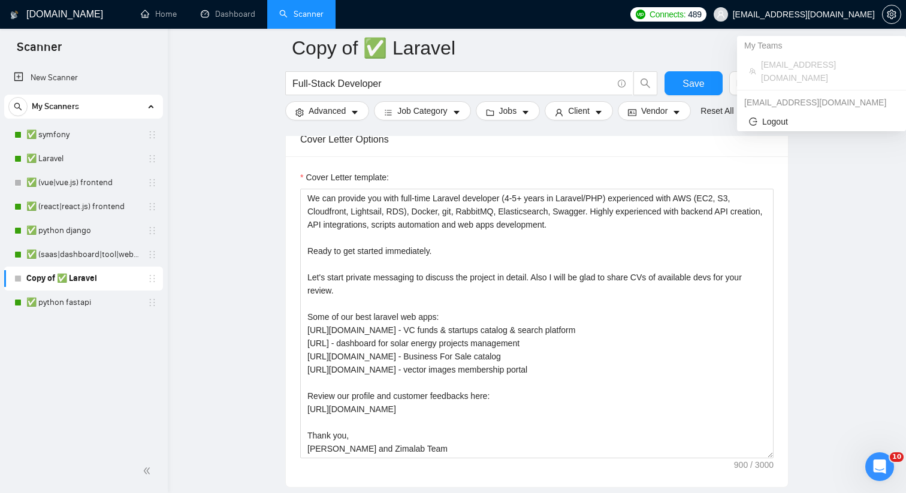
click at [851, 14] on span "[EMAIL_ADDRESS][DOMAIN_NAME]" at bounding box center [804, 14] width 142 height 0
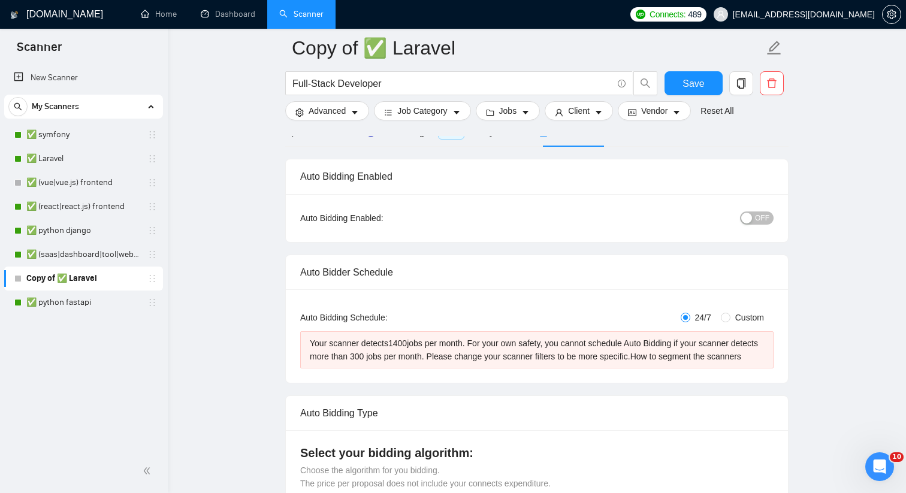
scroll to position [0, 0]
